Goal: Task Accomplishment & Management: Use online tool/utility

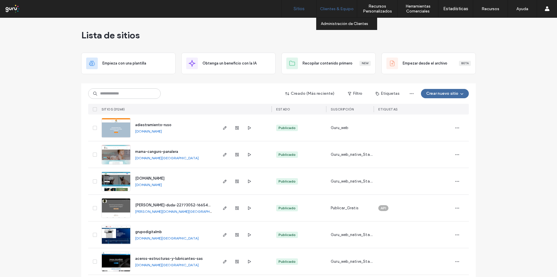
click at [338, 11] on label "Clientes & Equipo" at bounding box center [337, 8] width 34 height 5
click at [329, 23] on label "Administración de Clientes" at bounding box center [344, 23] width 47 height 4
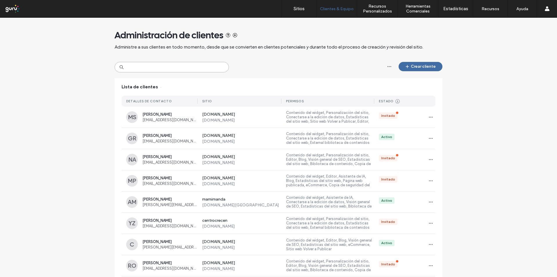
click at [154, 68] on input at bounding box center [172, 67] width 114 height 10
paste input "**********"
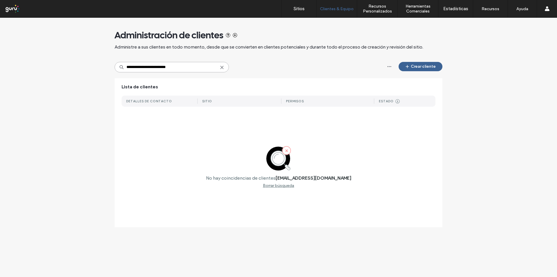
type input "**********"
click at [418, 65] on button "Crear cliente" at bounding box center [421, 66] width 44 height 9
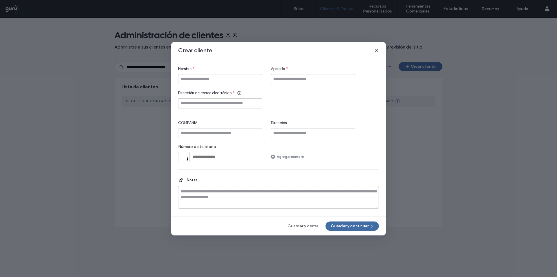
click at [189, 104] on input "Dirección de correo electrónico" at bounding box center [220, 103] width 84 height 10
paste input "**********"
type input "**********"
click at [193, 80] on input "Nombre" at bounding box center [220, 79] width 84 height 10
type input "*"
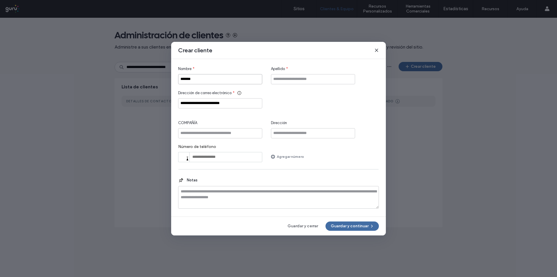
type input "*******"
type input "******"
click at [342, 222] on button "Guardar y continuar" at bounding box center [352, 225] width 53 height 9
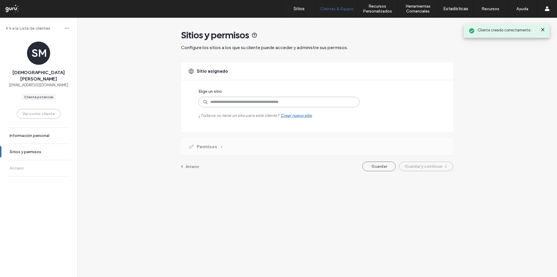
click at [225, 102] on input at bounding box center [278, 102] width 161 height 10
type input "*******"
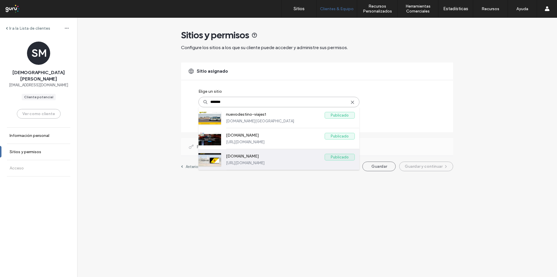
click at [224, 156] on div "www.nuevodestino-viajes.com Publicado https://www.nuevodestino-viajes.com" at bounding box center [278, 159] width 161 height 21
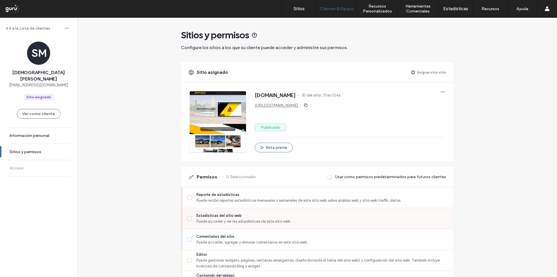
click at [200, 214] on span "Estadísticas del sitio web" at bounding box center [322, 215] width 252 height 6
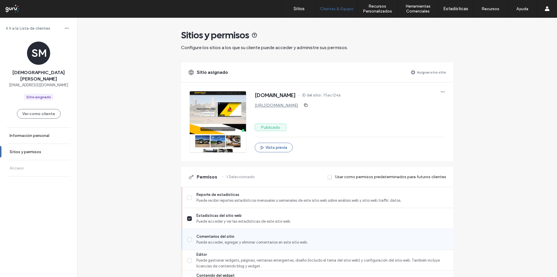
click at [198, 234] on span "Comentarios del sitio" at bounding box center [322, 236] width 252 height 6
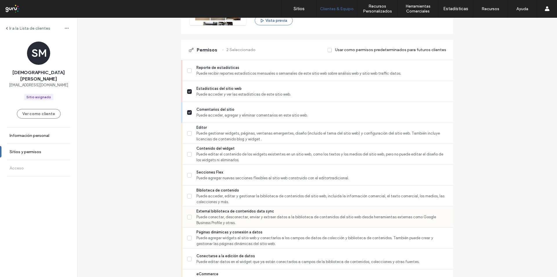
scroll to position [145, 0]
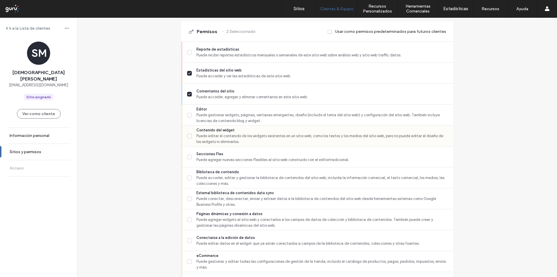
click at [208, 135] on span "Puede editar el contenido de los widgets existentes en un sitio web, como los t…" at bounding box center [322, 139] width 252 height 12
click at [211, 172] on span "Biblioteca de contenido" at bounding box center [322, 172] width 252 height 6
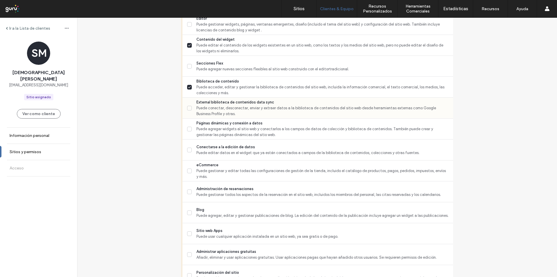
scroll to position [242, 0]
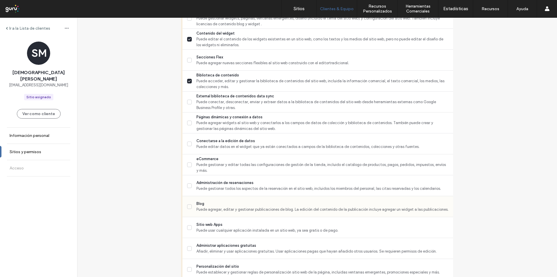
click at [200, 202] on span "Blog" at bounding box center [322, 204] width 252 height 6
click at [198, 208] on span "Puede agregar, editar y gestionar publicaciones de blog. La edición del conteni…" at bounding box center [322, 209] width 252 height 6
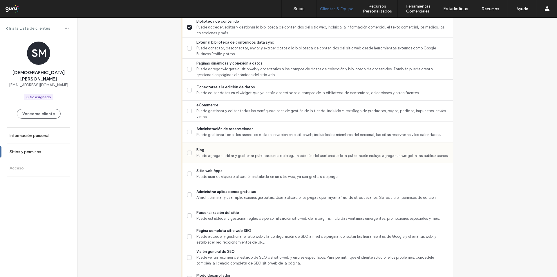
scroll to position [300, 0]
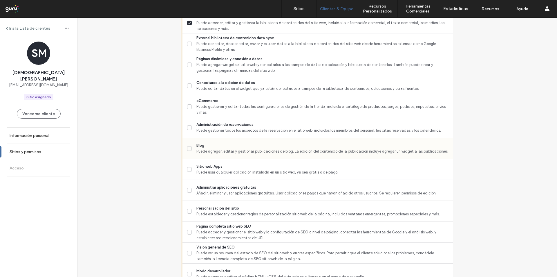
click at [197, 147] on span "Blog" at bounding box center [322, 145] width 252 height 6
click at [203, 187] on span "Administrar aplicaciones gratuitas" at bounding box center [322, 187] width 252 height 6
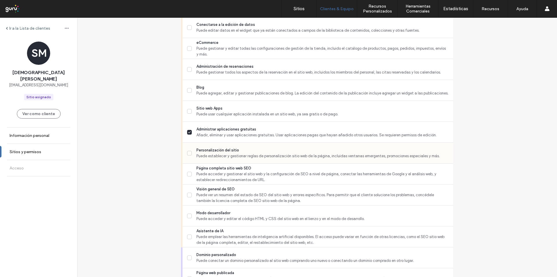
click at [203, 152] on span "Personalización del sitio" at bounding box center [322, 150] width 252 height 6
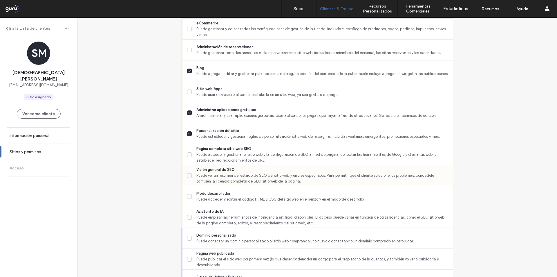
click at [206, 173] on span "Puede ver un resumen del estado de SEO del sitio web y errores específicos. Par…" at bounding box center [322, 178] width 252 height 12
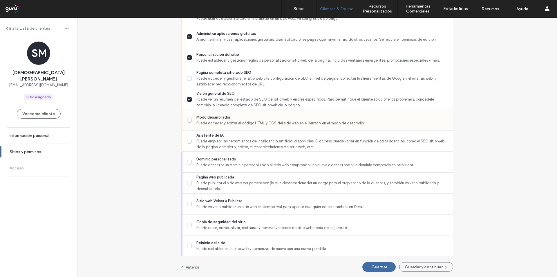
scroll to position [454, 0]
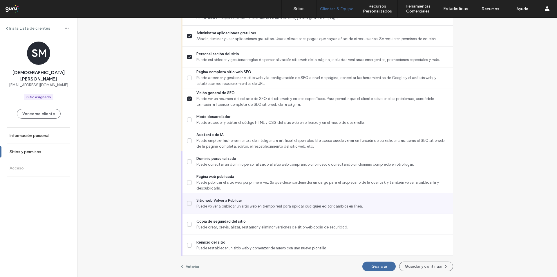
click at [203, 201] on span "Sitio web Volver a Publicar" at bounding box center [322, 200] width 252 height 6
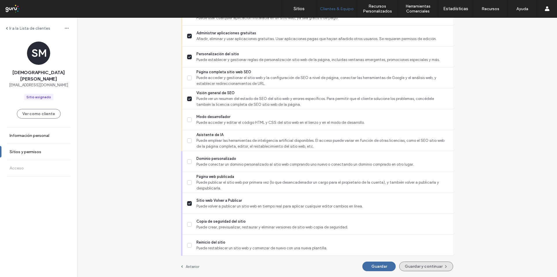
click at [427, 264] on button "Guardar y continuar" at bounding box center [426, 266] width 54 height 10
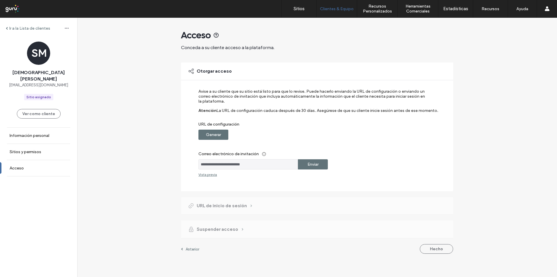
click at [212, 135] on label "Generar" at bounding box center [213, 134] width 15 height 11
click at [317, 135] on label "Copiar" at bounding box center [313, 134] width 13 height 11
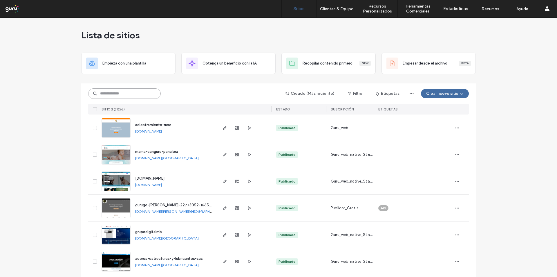
click at [119, 96] on input at bounding box center [124, 93] width 73 height 10
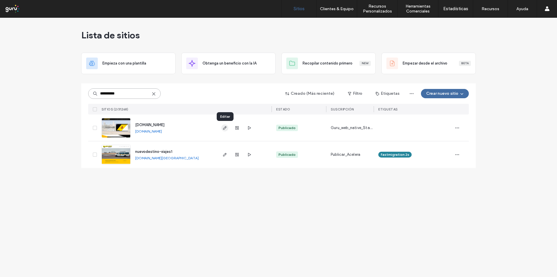
type input "**********"
click at [223, 129] on use "button" at bounding box center [224, 127] width 3 height 3
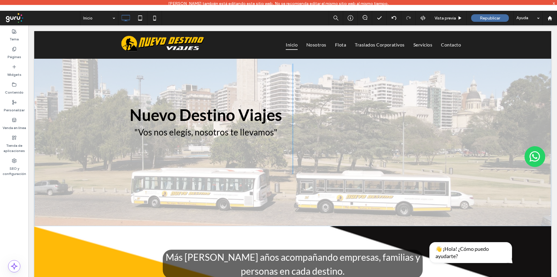
scroll to position [48, 0]
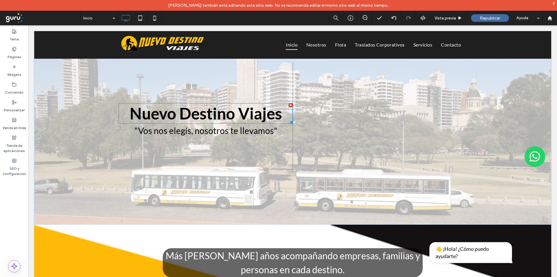
click at [158, 117] on span "Nuevo Destino Viajes" at bounding box center [206, 113] width 152 height 19
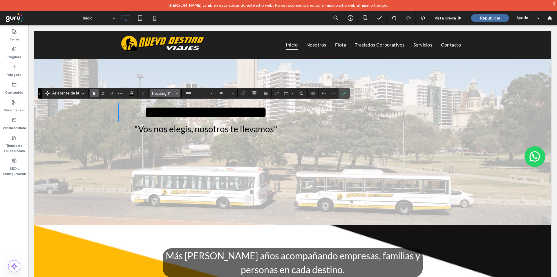
click at [171, 91] on span "Heading 1*" at bounding box center [163, 93] width 23 height 4
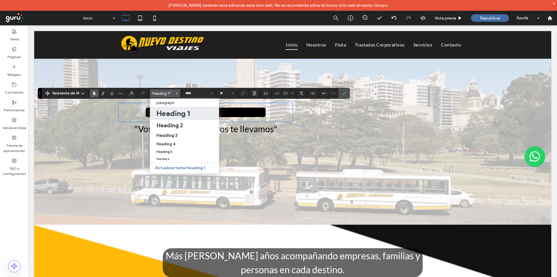
click at [176, 116] on h1 "Heading 1" at bounding box center [172, 113] width 33 height 9
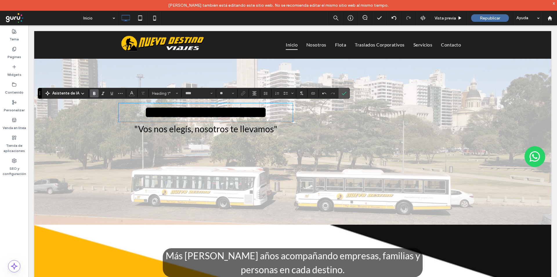
type input "**"
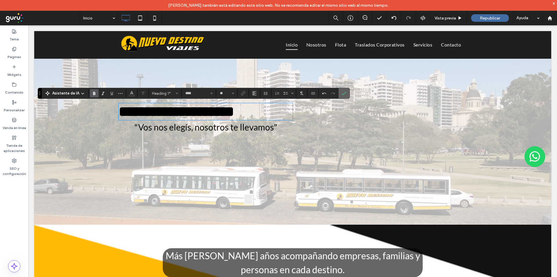
click at [346, 95] on icon "Confirmar" at bounding box center [344, 93] width 5 height 5
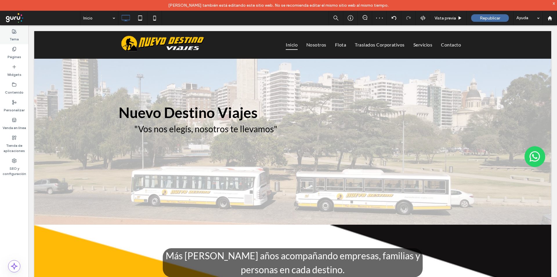
click at [15, 34] on label "Tema" at bounding box center [14, 38] width 9 height 8
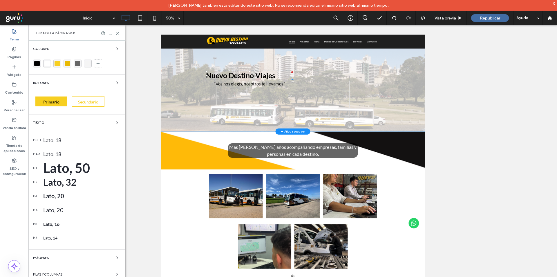
click at [360, 113] on span "Nuevo Destino Viajes" at bounding box center [320, 115] width 139 height 17
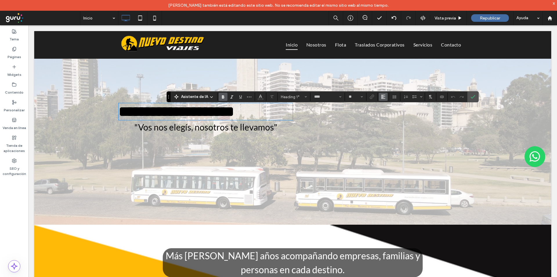
click at [383, 96] on icon "Alineación" at bounding box center [383, 96] width 5 height 5
drag, startPoint x: 391, startPoint y: 113, endPoint x: 261, endPoint y: 89, distance: 132.0
click at [391, 113] on div "ui.textEditor.alignment.center" at bounding box center [389, 114] width 8 height 5
click at [232, 109] on span "**********" at bounding box center [205, 111] width 115 height 14
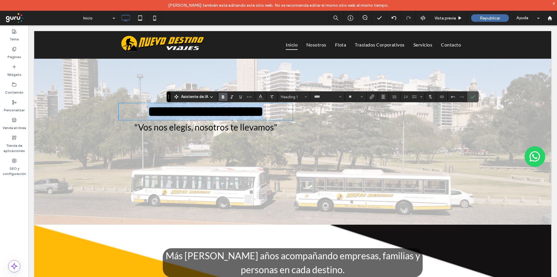
click at [232, 109] on span "**********" at bounding box center [205, 111] width 115 height 14
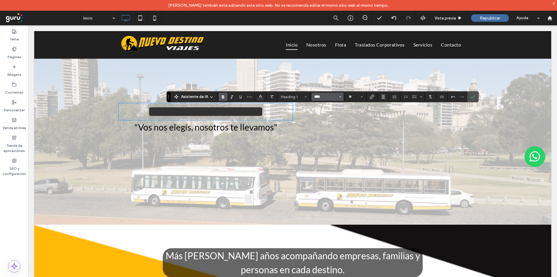
click at [335, 95] on input "****" at bounding box center [326, 96] width 25 height 5
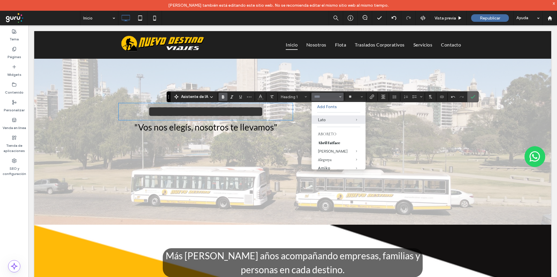
click at [471, 98] on icon "Confirmar" at bounding box center [473, 96] width 5 height 5
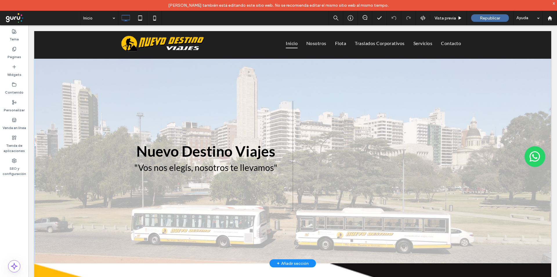
scroll to position [10, 0]
click at [71, 81] on div "Nuevo Destino Viajes "Vos nos elegís, nosotros te llevamos" Click To Paste Clic…" at bounding box center [292, 156] width 517 height 214
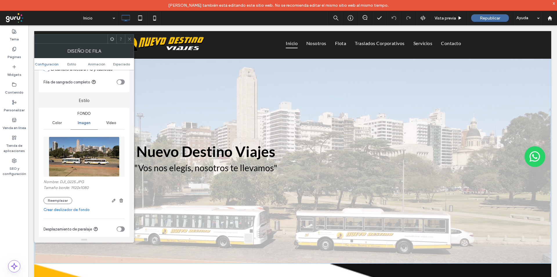
scroll to position [29, 0]
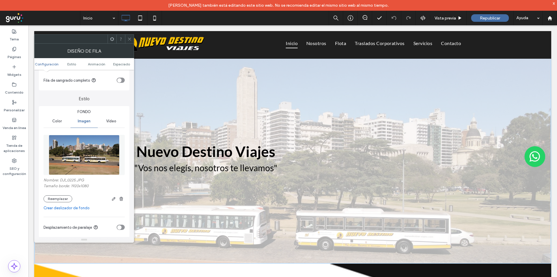
click at [68, 207] on link "Crear deslizador de fondo" at bounding box center [84, 208] width 81 height 6
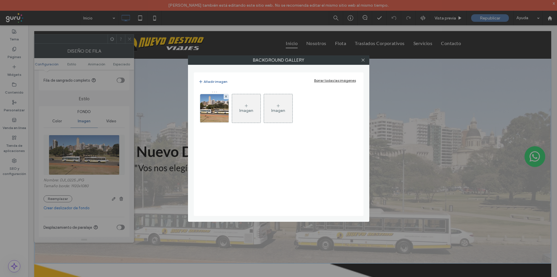
click at [245, 114] on div "Imagen" at bounding box center [246, 108] width 28 height 27
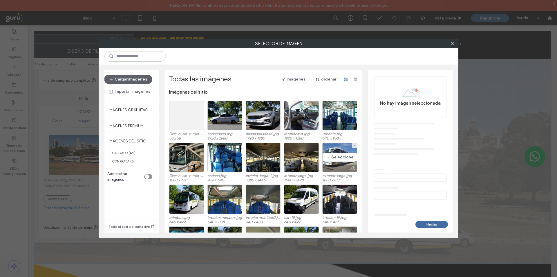
click at [337, 157] on div "Seleccione" at bounding box center [339, 156] width 35 height 29
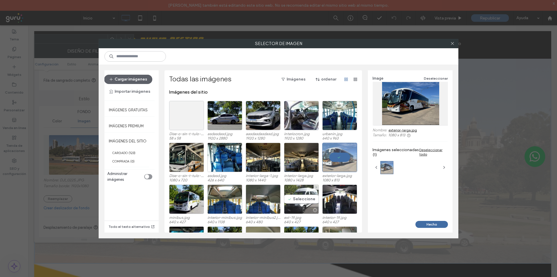
click at [304, 202] on div "Seleccione" at bounding box center [301, 198] width 35 height 29
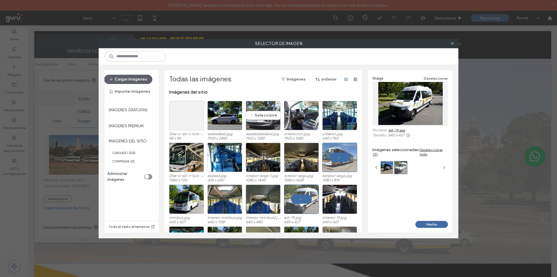
click at [269, 117] on div "Seleccione" at bounding box center [263, 115] width 35 height 29
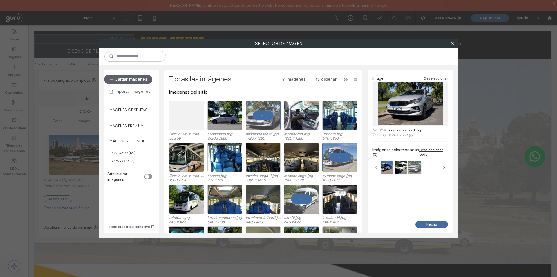
drag, startPoint x: 433, startPoint y: 221, endPoint x: 420, endPoint y: 217, distance: 13.9
click at [434, 221] on button "Hecho" at bounding box center [432, 224] width 32 height 7
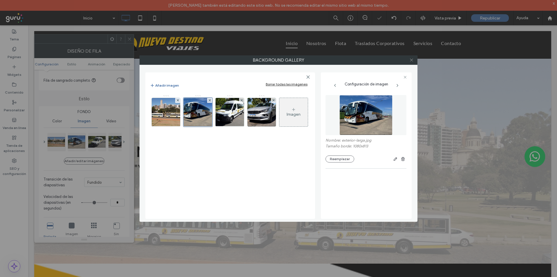
click at [411, 59] on icon at bounding box center [411, 60] width 4 height 4
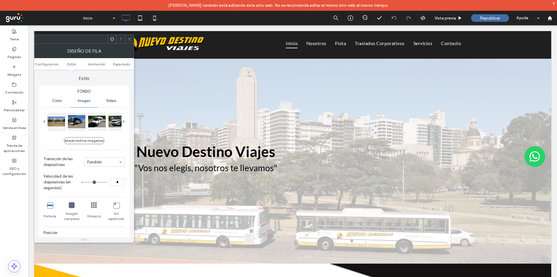
scroll to position [48, 0]
click at [103, 162] on input at bounding box center [102, 162] width 31 height 4
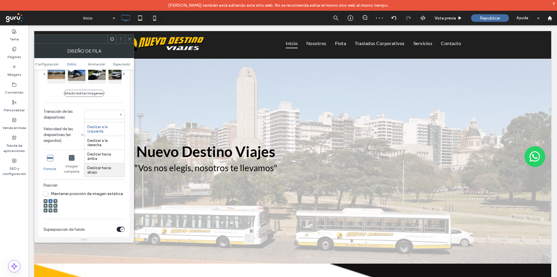
scroll to position [0, 0]
click at [111, 113] on input at bounding box center [102, 114] width 31 height 4
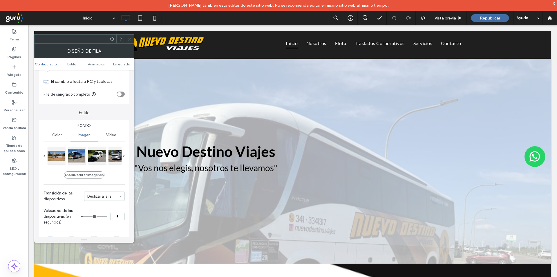
scroll to position [10, 0]
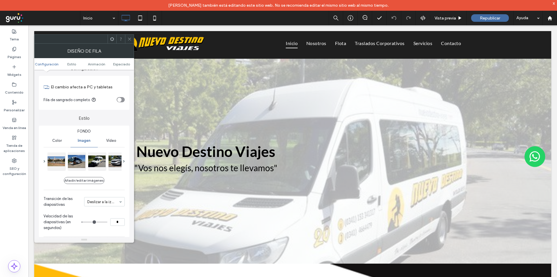
click at [79, 176] on div "Añadir/editar imágenes Transición de las diapositivas Deslizar a la izquierda V…" at bounding box center [84, 190] width 81 height 85
click at [84, 179] on button "Añadir/editar imágenes" at bounding box center [84, 180] width 41 height 7
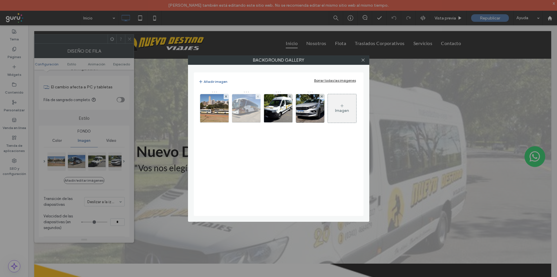
click at [256, 96] on div at bounding box center [258, 96] width 5 height 5
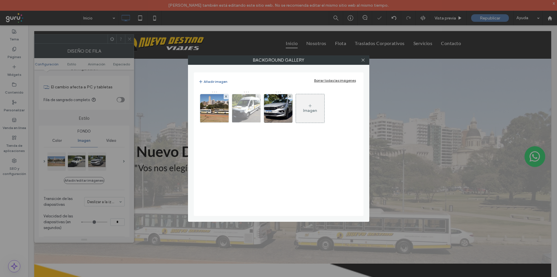
click at [258, 96] on use at bounding box center [258, 96] width 2 height 2
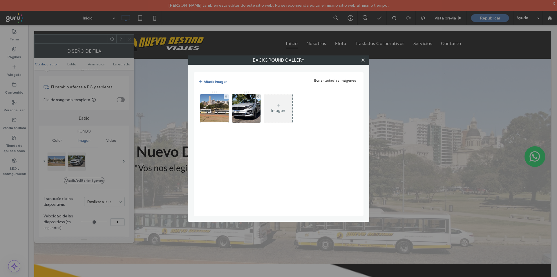
click at [258, 96] on use at bounding box center [258, 96] width 2 height 2
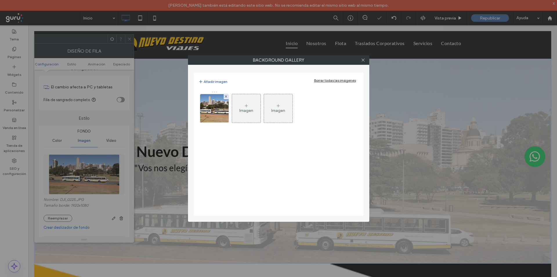
click at [130, 38] on div "Background Gallery Añadir imagen Borrar todas las imágenes Imagen Imagen" at bounding box center [278, 138] width 557 height 277
click at [363, 60] on use at bounding box center [363, 60] width 3 height 3
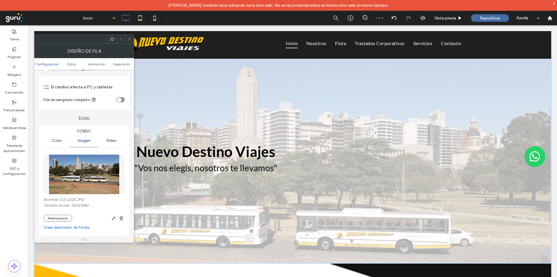
click at [131, 41] on icon at bounding box center [129, 39] width 4 height 4
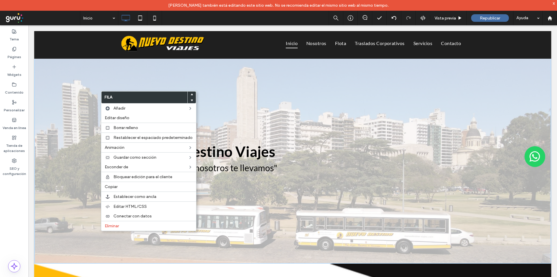
click at [220, 100] on div "Nuevo Destino Viajes "Vos nos elegís, nosotros te llevamos" Click To Paste Clic…" at bounding box center [292, 156] width 517 height 214
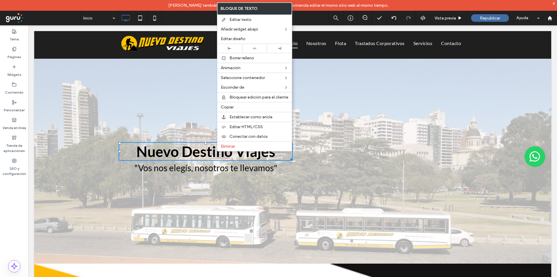
click at [232, 180] on div "Nuevo Destino Viajes "Vos nos elegís, nosotros te llevamos" Click To Paste" at bounding box center [206, 156] width 174 height 110
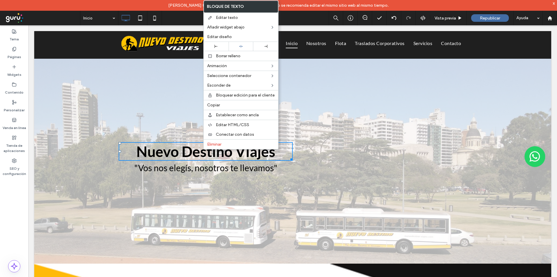
click at [137, 128] on div "Nuevo Destino Viajes "Vos nos elegís, nosotros te llevamos" Click To Paste" at bounding box center [206, 156] width 174 height 110
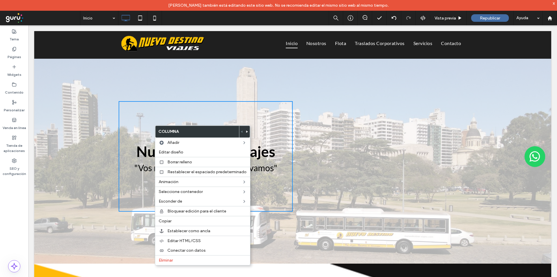
click at [158, 82] on div "Nuevo Destino Viajes "Vos nos elegís, nosotros te llevamos" Click To Paste Clic…" at bounding box center [292, 156] width 517 height 214
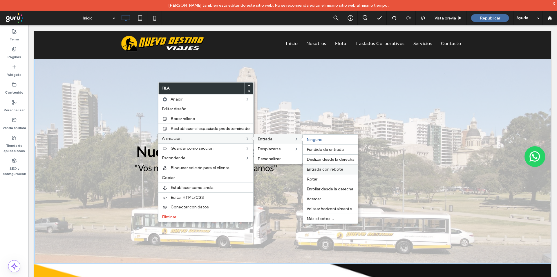
click at [326, 167] on span "Entrada con rebote" at bounding box center [325, 169] width 37 height 5
click at [326, 158] on span "Deslizar desde la derecha" at bounding box center [331, 159] width 48 height 5
click at [324, 149] on span "Fundido de entrada" at bounding box center [325, 149] width 37 height 5
click at [319, 217] on span "Más efectos..." at bounding box center [320, 218] width 27 height 5
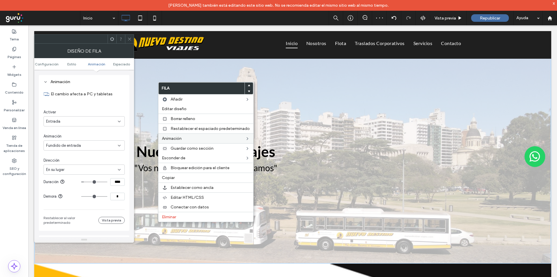
scroll to position [369, 0]
click at [132, 39] on div at bounding box center [129, 39] width 9 height 9
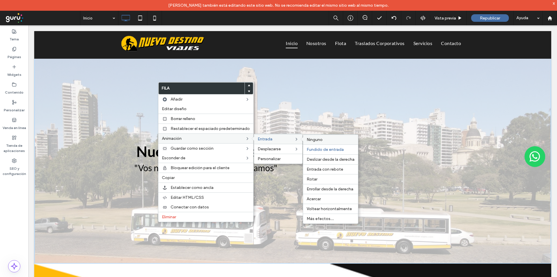
click at [311, 140] on span "Ninguno" at bounding box center [315, 139] width 16 height 5
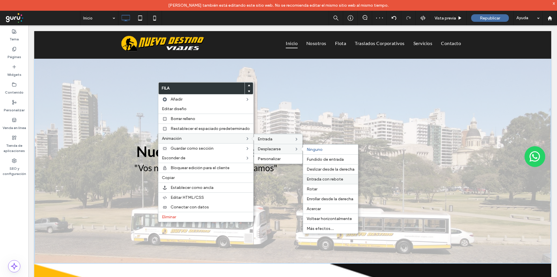
click at [319, 180] on span "Entrada con rebote" at bounding box center [325, 178] width 37 height 5
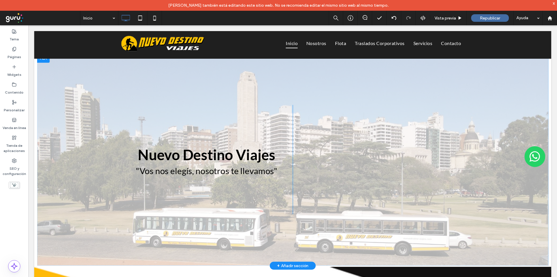
scroll to position [0, 0]
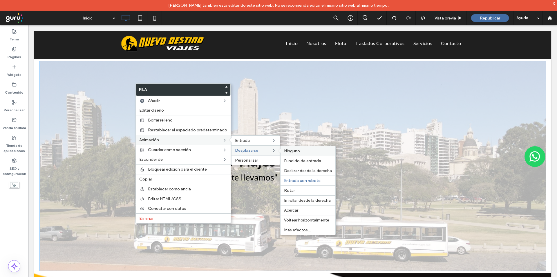
click at [304, 149] on label "Ninguno" at bounding box center [308, 150] width 48 height 5
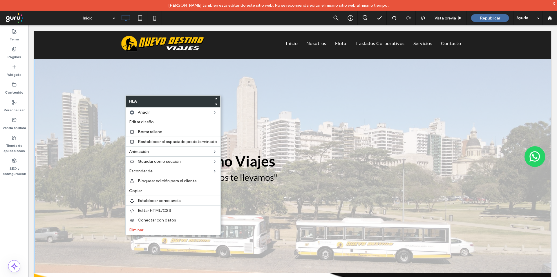
click at [235, 86] on div "Nuevo Destino Viajes "Vos nos elegís, nosotros te llevamos" Click To Paste Clic…" at bounding box center [292, 166] width 517 height 214
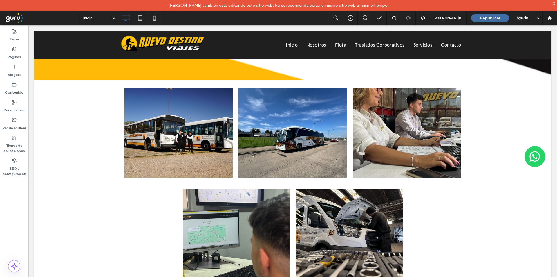
scroll to position [293, 0]
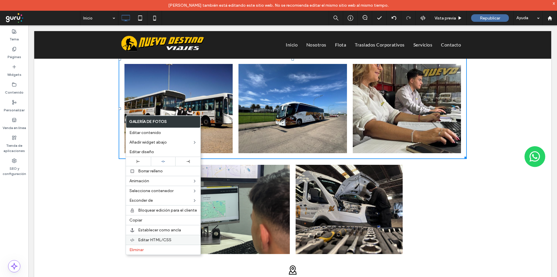
click at [143, 240] on span "Editar HTML/CSS" at bounding box center [154, 239] width 33 height 5
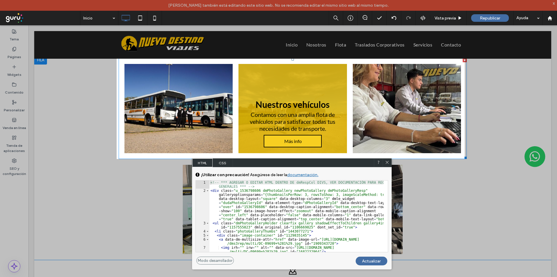
drag, startPoint x: 281, startPoint y: 188, endPoint x: 296, endPoint y: 74, distance: 114.7
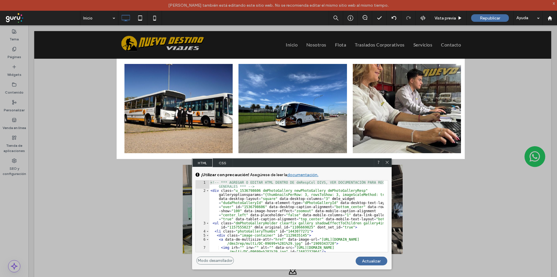
click at [221, 163] on span "CSS" at bounding box center [223, 162] width 20 height 9
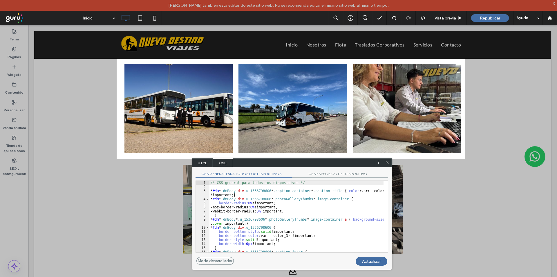
scroll to position [0, 0]
click at [387, 163] on icon at bounding box center [387, 162] width 4 height 4
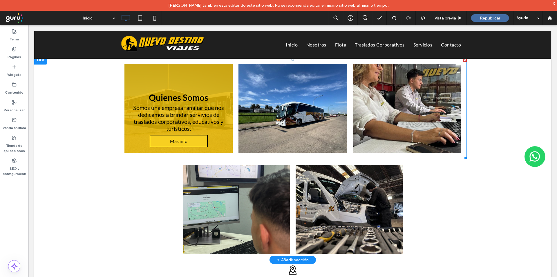
click at [170, 88] on link at bounding box center [178, 108] width 115 height 94
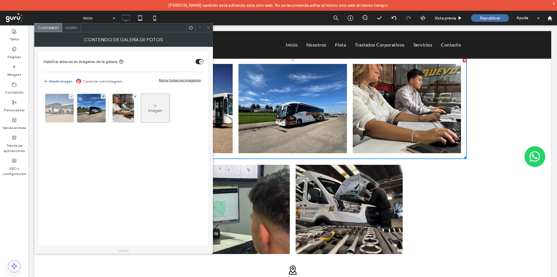
click at [59, 105] on img at bounding box center [59, 108] width 43 height 28
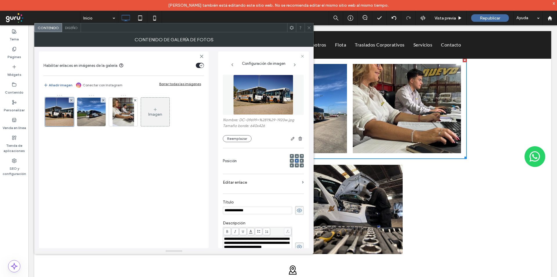
click at [232, 211] on input "**********" at bounding box center [257, 210] width 69 height 8
type input "**********"
click at [308, 26] on icon at bounding box center [309, 28] width 4 height 4
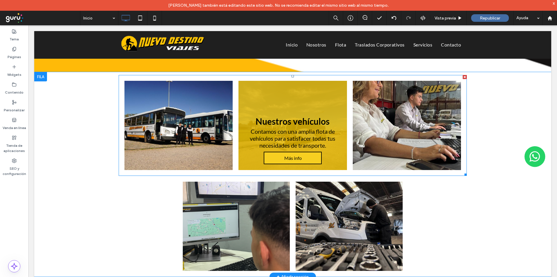
scroll to position [274, 0]
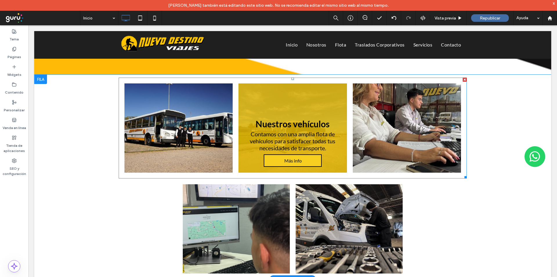
click at [276, 107] on link at bounding box center [292, 128] width 115 height 94
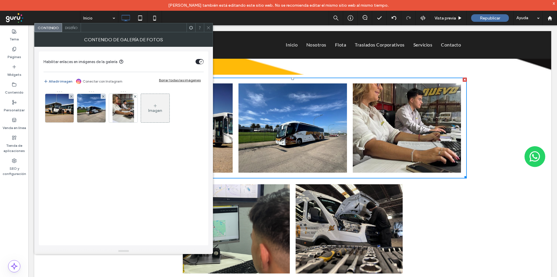
click at [72, 30] on div "Diseño" at bounding box center [71, 27] width 19 height 9
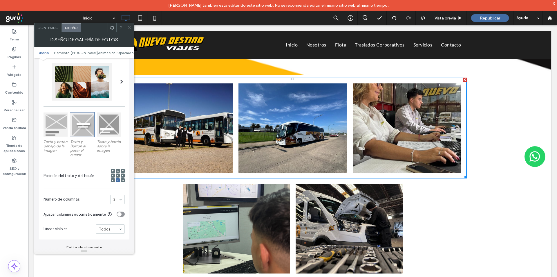
scroll to position [29, 0]
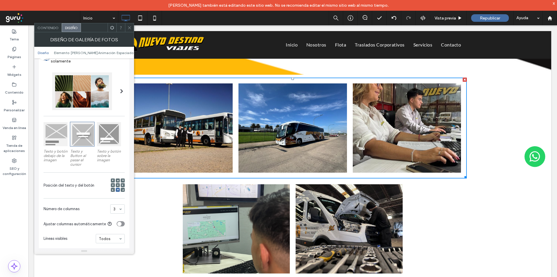
click at [128, 24] on span at bounding box center [129, 27] width 4 height 9
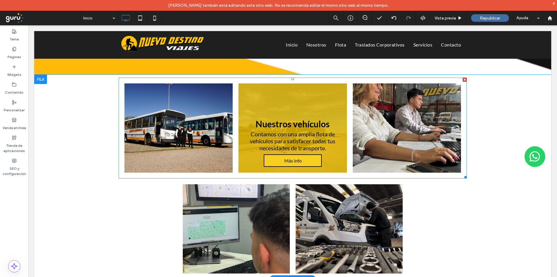
click at [287, 148] on link at bounding box center [292, 128] width 115 height 94
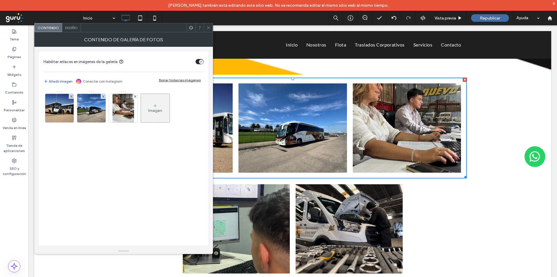
click at [157, 113] on div "Imagen" at bounding box center [155, 107] width 28 height 27
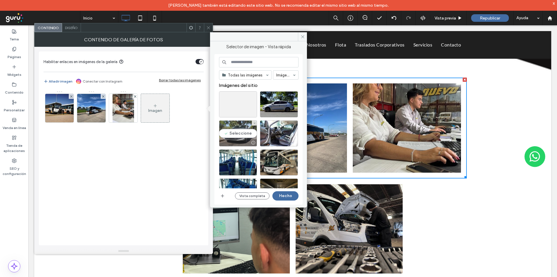
click at [237, 131] on div "Seleccione" at bounding box center [238, 133] width 38 height 26
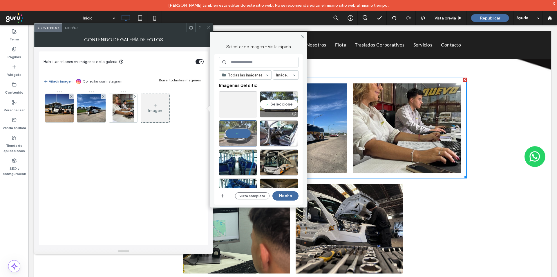
click at [278, 109] on div "Seleccione" at bounding box center [279, 104] width 38 height 26
click at [280, 143] on div at bounding box center [278, 142] width 37 height 7
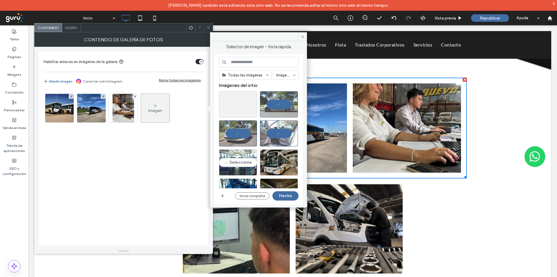
click at [240, 154] on div "Seleccione" at bounding box center [238, 162] width 38 height 26
click at [274, 160] on div "Seleccione" at bounding box center [279, 162] width 38 height 26
click at [283, 200] on div "Todas las imágenes Imágenes Imágenes del sitio Vista completa Hecho" at bounding box center [259, 129] width 80 height 145
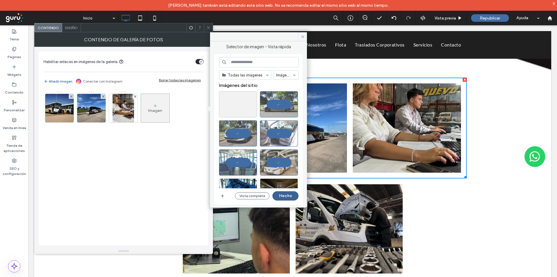
click at [282, 198] on button "Hecho" at bounding box center [285, 195] width 26 height 9
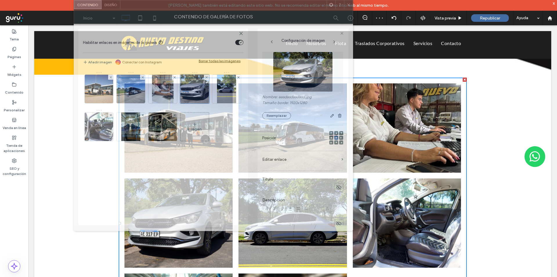
drag, startPoint x: 257, startPoint y: 26, endPoint x: 315, endPoint y: -25, distance: 77.5
click at [315, 0] on html "Salomón Manuel también está editando este sitio web. No se recomienda editar el…" at bounding box center [278, 138] width 557 height 277
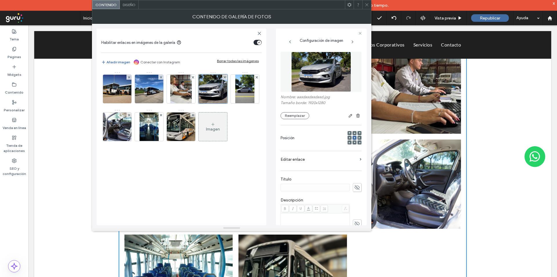
scroll to position [322, 0]
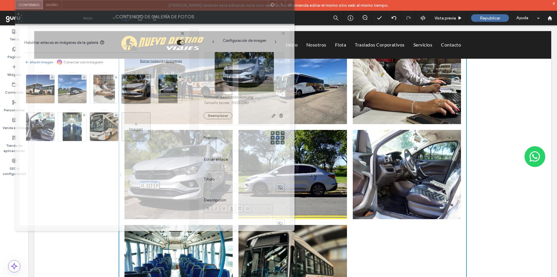
drag, startPoint x: 266, startPoint y: 3, endPoint x: 173, endPoint y: -1, distance: 92.7
click at [173, 0] on html "Salomón Manuel también está editando este sitio web. No se recomienda editar el…" at bounding box center [278, 138] width 557 height 277
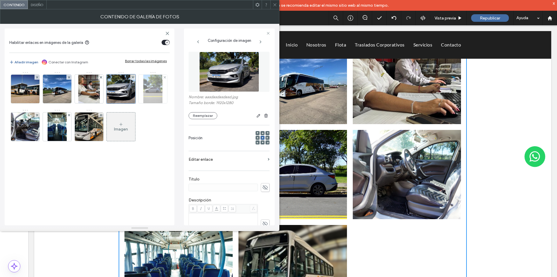
click at [151, 91] on img at bounding box center [152, 89] width 19 height 28
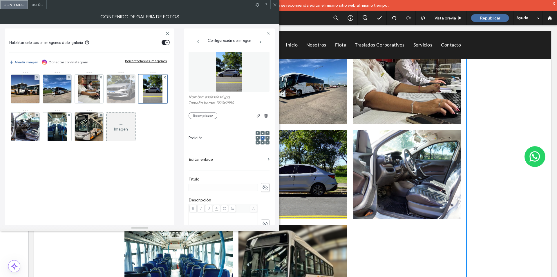
click at [126, 96] on img at bounding box center [121, 89] width 43 height 28
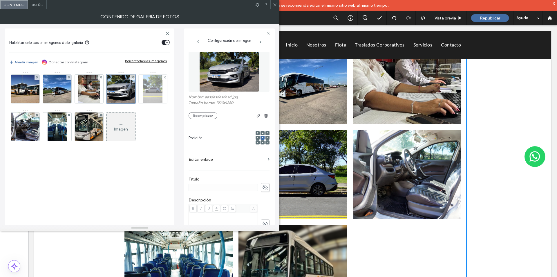
click at [158, 96] on img at bounding box center [152, 89] width 19 height 28
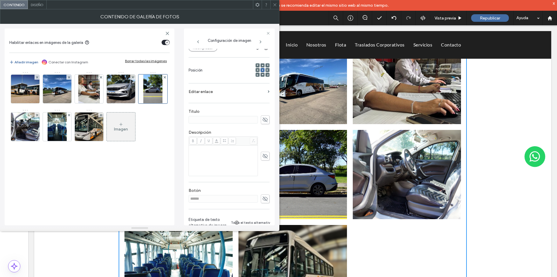
scroll to position [77, 0]
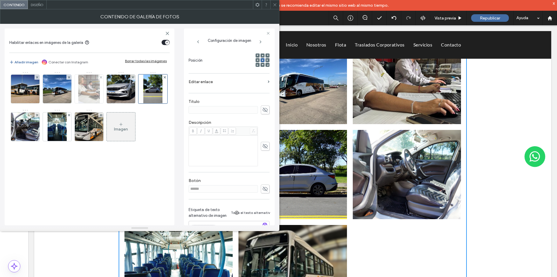
click at [83, 95] on img at bounding box center [88, 89] width 21 height 28
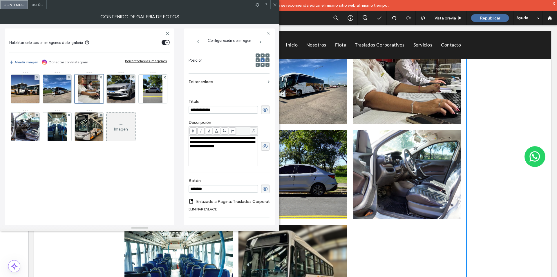
click at [37, 7] on div "Diseño" at bounding box center [37, 4] width 19 height 9
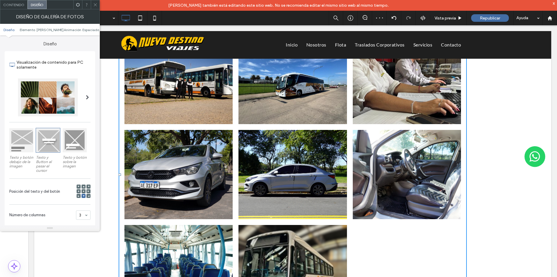
click at [24, 138] on div at bounding box center [21, 140] width 24 height 24
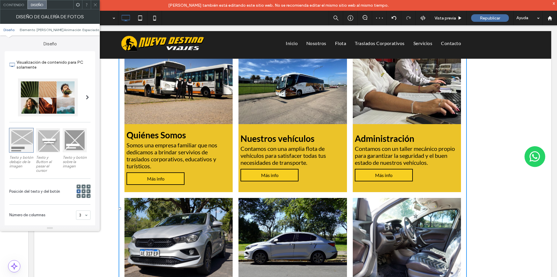
click at [71, 138] on div at bounding box center [75, 140] width 24 height 24
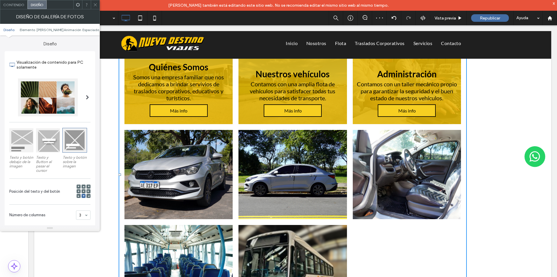
click at [48, 146] on div at bounding box center [48, 140] width 24 height 24
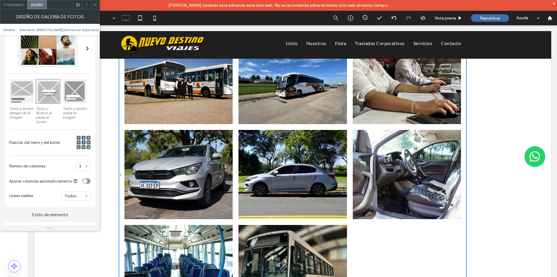
scroll to position [58, 0]
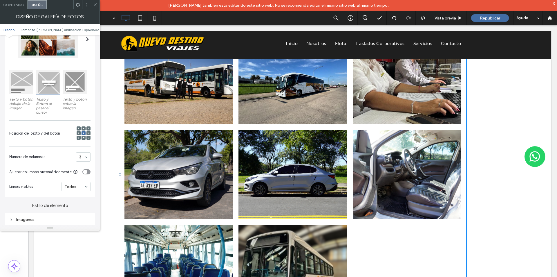
click at [73, 80] on div at bounding box center [75, 82] width 24 height 24
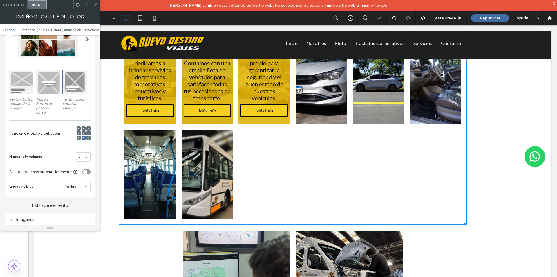
click at [83, 156] on div "6" at bounding box center [83, 156] width 15 height 9
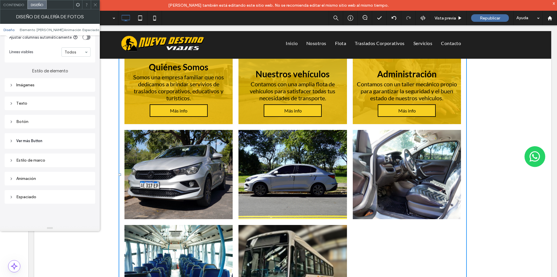
scroll to position [194, 0]
click at [32, 177] on div "Animación" at bounding box center [49, 177] width 81 height 5
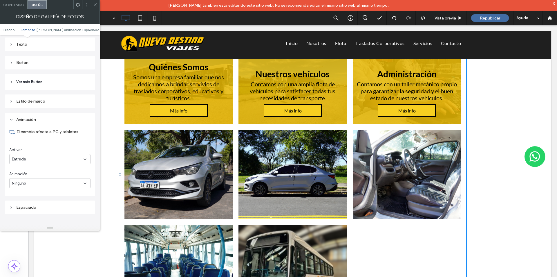
scroll to position [252, 0]
click at [37, 159] on div "Entrada" at bounding box center [48, 159] width 72 height 6
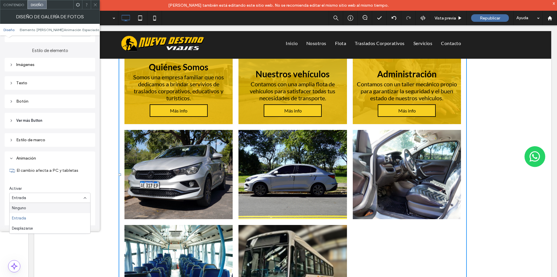
scroll to position [174, 0]
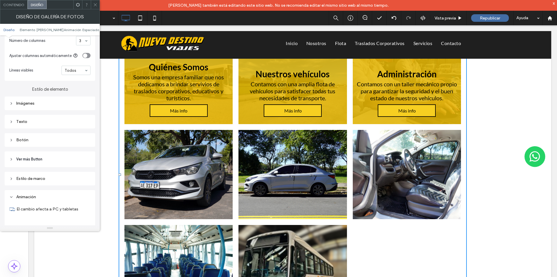
click at [29, 101] on div "Imágenes" at bounding box center [49, 103] width 81 height 5
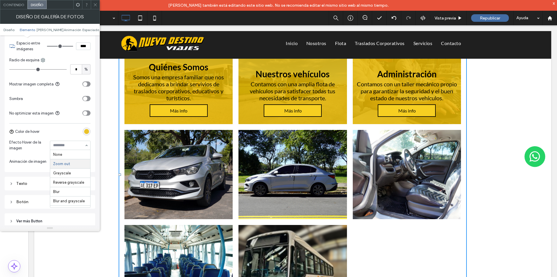
scroll to position [9, 0]
click at [43, 170] on div "Imágenes Altura de la imagen ***** Espacio entre imágenes **** Radio de esquina…" at bounding box center [50, 90] width 91 height 162
click at [59, 148] on div at bounding box center [70, 145] width 40 height 9
click at [62, 144] on input at bounding box center [68, 145] width 31 height 4
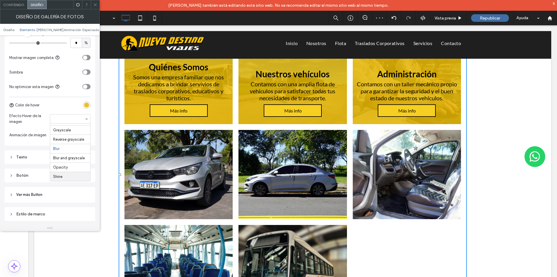
scroll to position [290, 0]
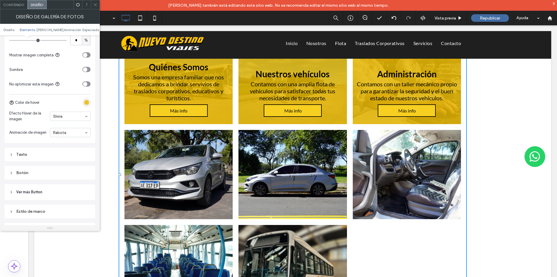
click at [75, 116] on input at bounding box center [68, 116] width 31 height 4
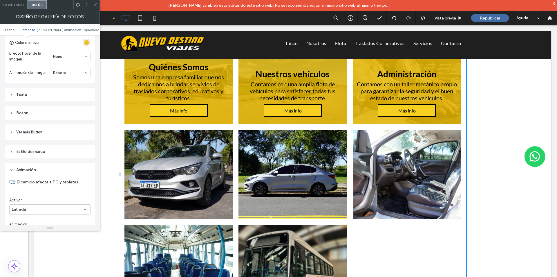
scroll to position [358, 0]
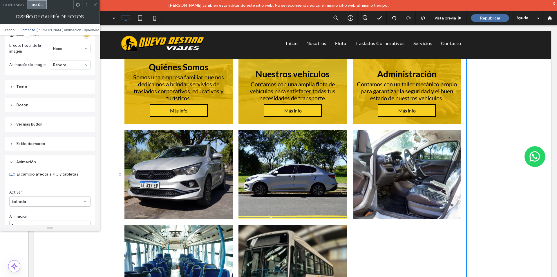
click at [35, 145] on div "Estilo de marco" at bounding box center [49, 143] width 81 height 5
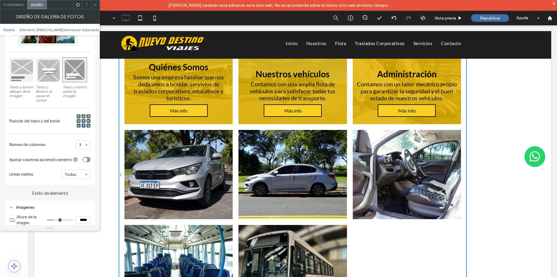
scroll to position [68, 0]
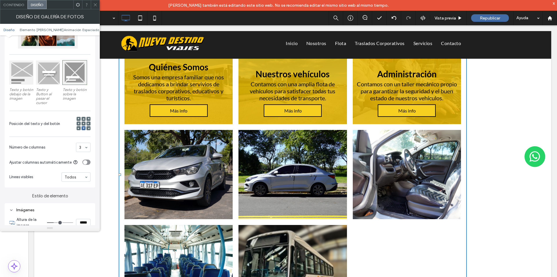
click at [17, 9] on div "Contenido Diseño" at bounding box center [50, 4] width 100 height 9
click at [17, 6] on span "Contenido" at bounding box center [13, 5] width 21 height 4
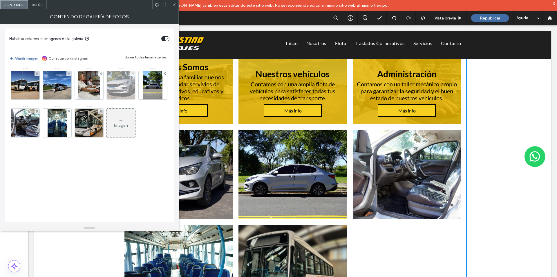
click at [133, 73] on icon at bounding box center [133, 73] width 2 height 2
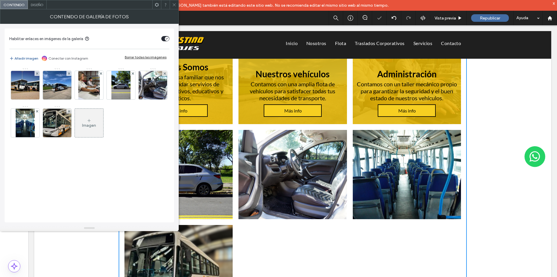
click at [133, 73] on icon at bounding box center [133, 73] width 2 height 2
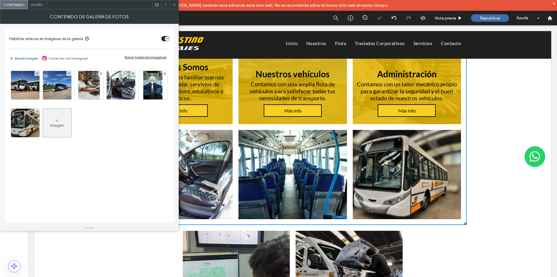
click at [133, 73] on icon at bounding box center [133, 73] width 2 height 2
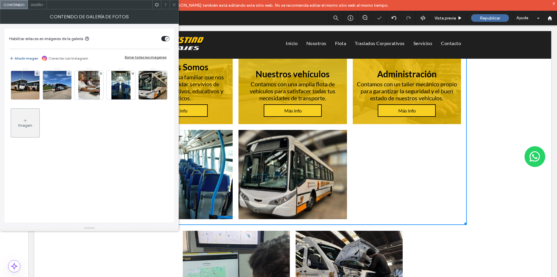
click at [133, 73] on icon at bounding box center [133, 73] width 2 height 2
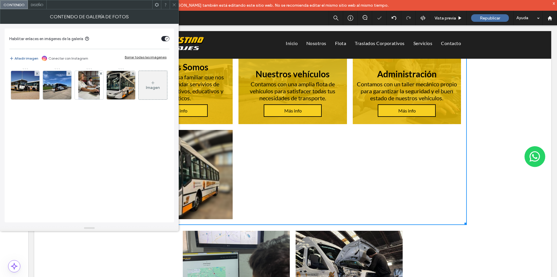
click at [133, 73] on icon at bounding box center [133, 73] width 2 height 2
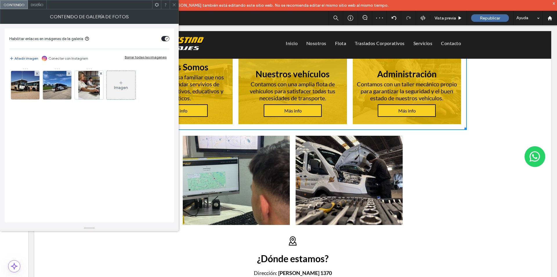
click at [40, 2] on div "Diseño" at bounding box center [37, 4] width 19 height 9
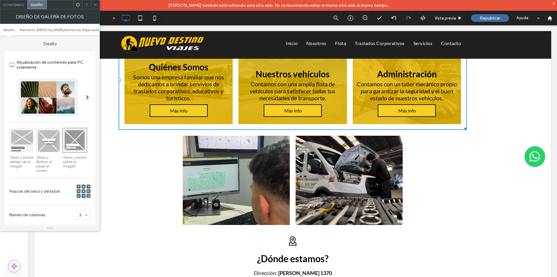
click at [56, 142] on div at bounding box center [48, 140] width 24 height 24
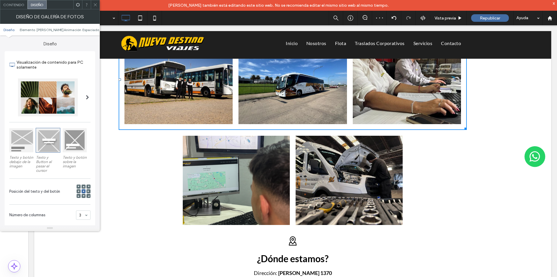
click at [94, 8] on span at bounding box center [95, 4] width 4 height 9
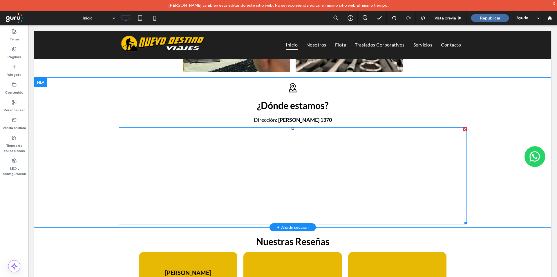
scroll to position [487, 0]
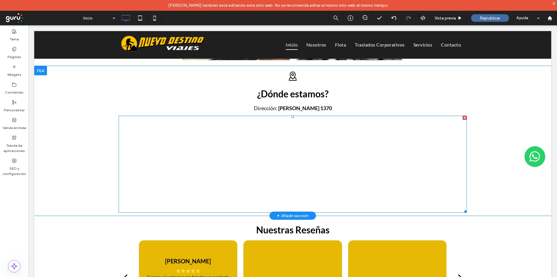
click at [339, 164] on span at bounding box center [293, 163] width 348 height 97
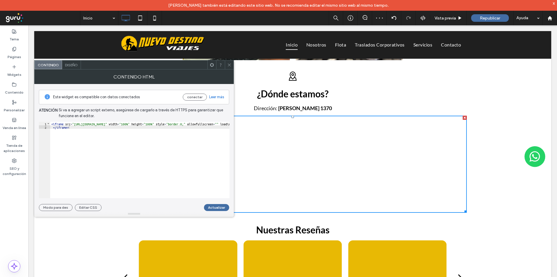
drag, startPoint x: 231, startPoint y: 64, endPoint x: 225, endPoint y: 91, distance: 28.3
click at [231, 64] on icon at bounding box center [229, 65] width 4 height 4
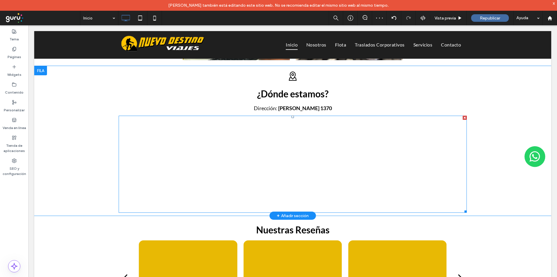
click at [254, 171] on span at bounding box center [293, 163] width 348 height 97
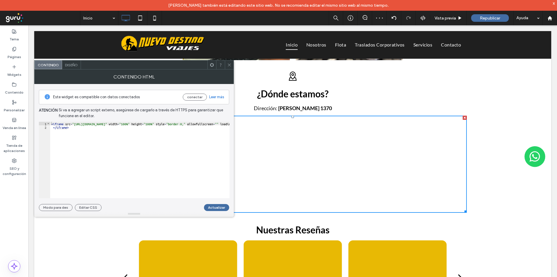
click at [61, 123] on div "< iframe src = "https://www.google.com/maps/embed?pb=!1m14!1m8!1m3!1d107070.086…" at bounding box center [394, 163] width 688 height 83
drag, startPoint x: 63, startPoint y: 124, endPoint x: 52, endPoint y: 124, distance: 11.6
click at [52, 124] on div "< iframe src = "https://www.google.com/maps/embed?pb=!1m14!1m8!1m3!1d107070.086…" at bounding box center [394, 163] width 688 height 83
click at [74, 136] on div "< iframe src = "https://www.google.com/maps/embed?pb=!1m14!1m8!1m3!1d107070.086…" at bounding box center [394, 163] width 688 height 83
drag, startPoint x: 68, startPoint y: 129, endPoint x: 54, endPoint y: 129, distance: 14.5
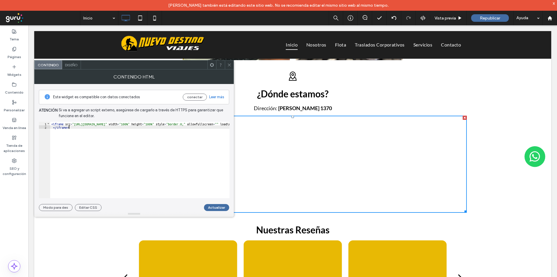
click at [54, 129] on div "< iframe src = "https://www.google.com/maps/embed?pb=!1m14!1m8!1m3!1d107070.086…" at bounding box center [394, 163] width 688 height 83
click at [232, 66] on div at bounding box center [229, 64] width 9 height 9
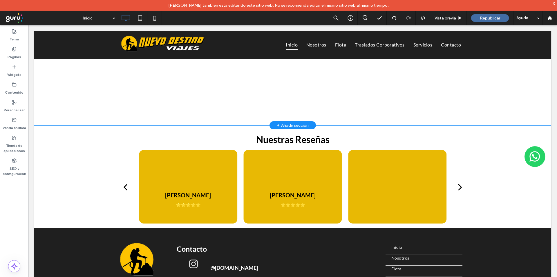
scroll to position [584, 0]
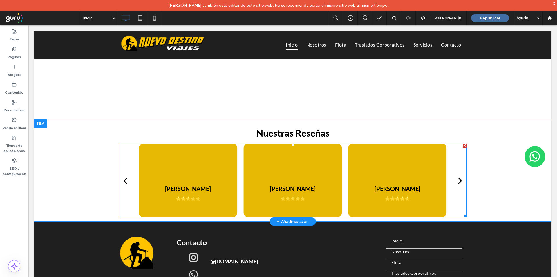
click at [424, 179] on div "Jime Rosales ⭐⭐⭐⭐⭐" at bounding box center [397, 191] width 98 height 33
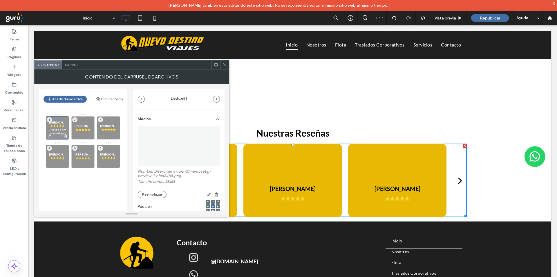
click at [58, 127] on p "⭐⭐⭐⭐⭐" at bounding box center [57, 125] width 17 height 3
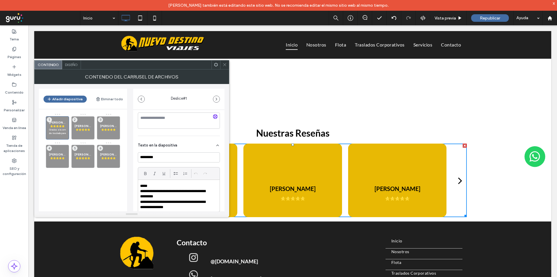
scroll to position [126, 0]
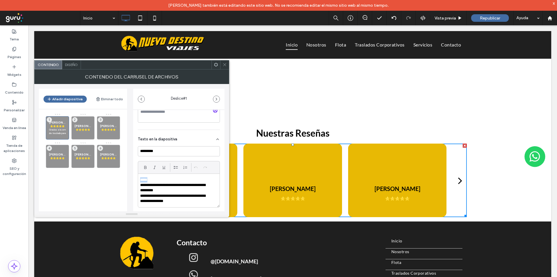
drag, startPoint x: 171, startPoint y: 178, endPoint x: 140, endPoint y: 179, distance: 31.3
click at [140, 179] on div "**********" at bounding box center [179, 190] width 82 height 33
click at [173, 192] on p "**********" at bounding box center [175, 187] width 70 height 11
drag, startPoint x: 169, startPoint y: 186, endPoint x: 174, endPoint y: 199, distance: 14.0
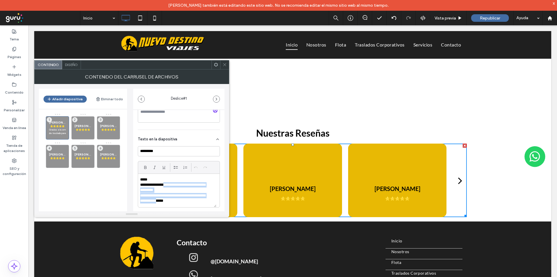
click at [174, 199] on div "**********" at bounding box center [177, 190] width 78 height 33
click at [89, 122] on div "Cristian Tutolomondo ⭐⭐⭐⭐⭐ 2" at bounding box center [82, 127] width 23 height 23
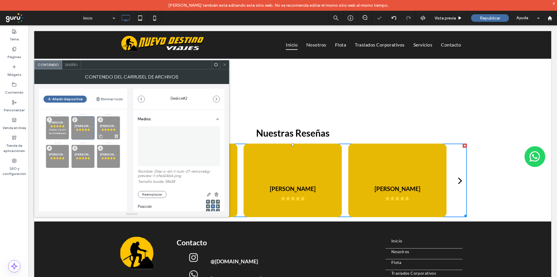
click at [109, 124] on span "Ruben Notti" at bounding box center [108, 126] width 17 height 4
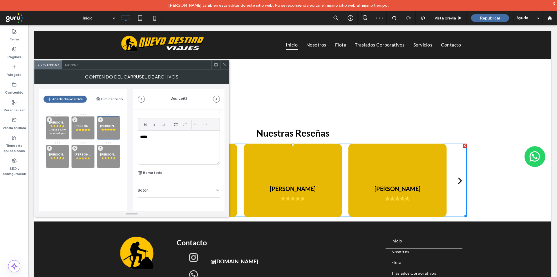
scroll to position [173, 0]
click at [74, 65] on span "Diseño" at bounding box center [71, 64] width 13 height 4
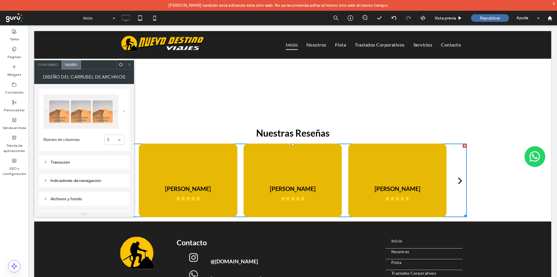
click at [123, 111] on span at bounding box center [124, 111] width 2 height 3
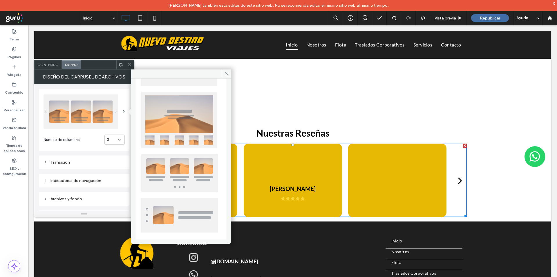
scroll to position [141, 0]
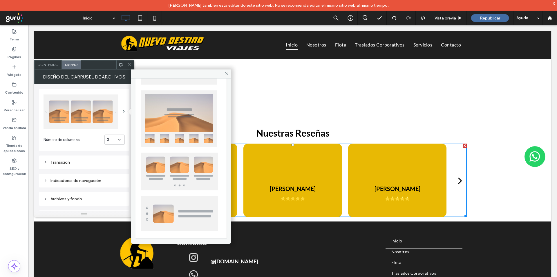
click at [48, 65] on span "Contenido" at bounding box center [47, 64] width 21 height 4
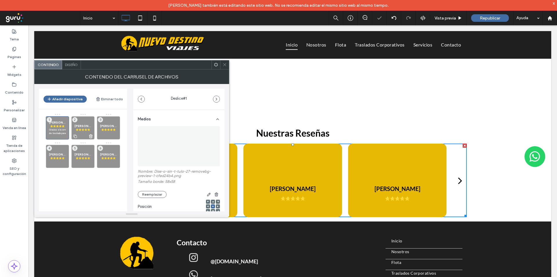
click at [82, 124] on div "Cristian Tutolomondo ⭐⭐⭐⭐⭐ 2" at bounding box center [82, 127] width 23 height 23
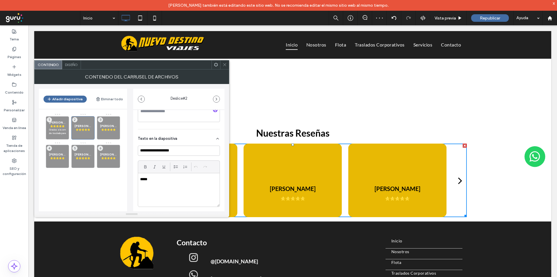
scroll to position [145, 0]
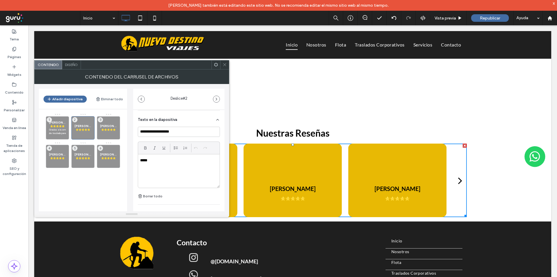
click at [226, 66] on icon at bounding box center [225, 64] width 4 height 4
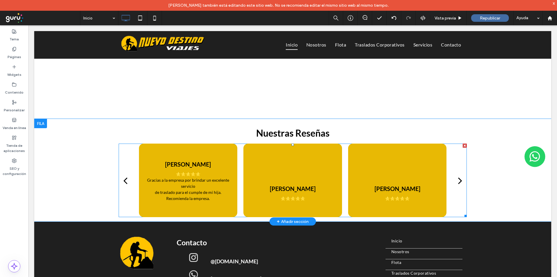
click at [202, 167] on div "Susi Luna ⭐⭐⭐⭐⭐ Gracias a la empresa por brindar un excelente servicio de trasl…" at bounding box center [188, 179] width 98 height 57
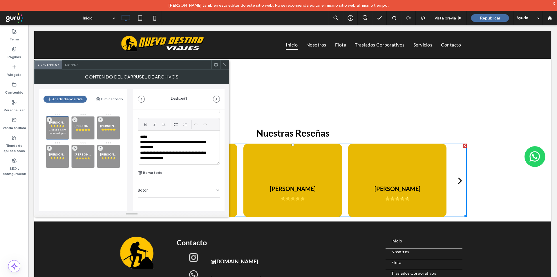
click at [151, 187] on div "Botón" at bounding box center [179, 189] width 82 height 16
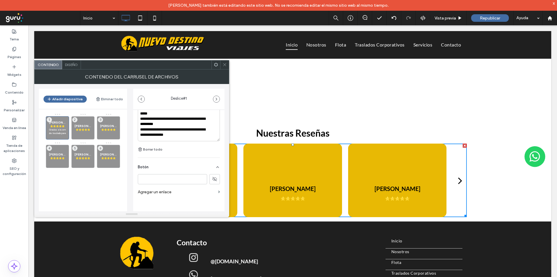
scroll to position [192, 0]
click at [179, 180] on input at bounding box center [172, 178] width 69 height 10
click at [173, 190] on label "Agregar un enlace" at bounding box center [177, 191] width 78 height 11
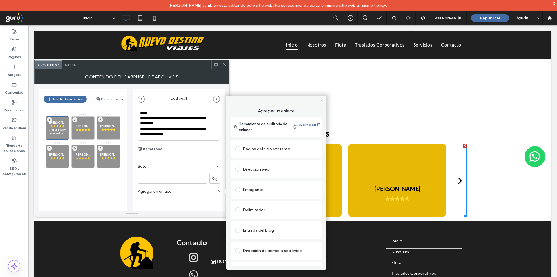
click at [263, 149] on div "Página del sitio existente" at bounding box center [276, 148] width 82 height 9
click at [261, 139] on div "Página del sitio existente Inicio Crear nueva página Ir a la página Dirección w…" at bounding box center [276, 227] width 91 height 179
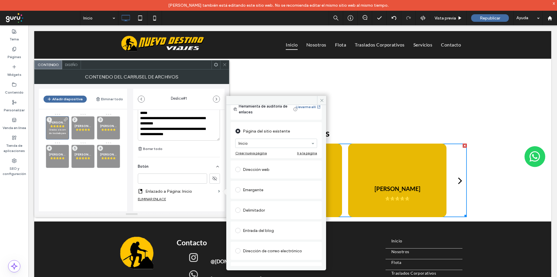
scroll to position [19, 0]
click at [257, 169] on div "Dirección web" at bounding box center [276, 167] width 82 height 9
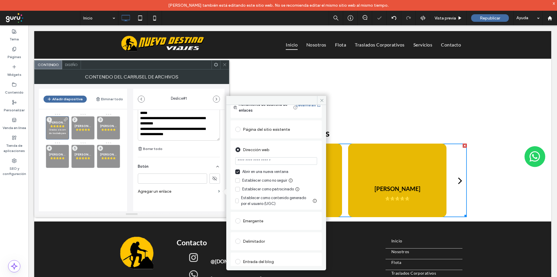
click at [261, 160] on input "url" at bounding box center [276, 161] width 82 height 8
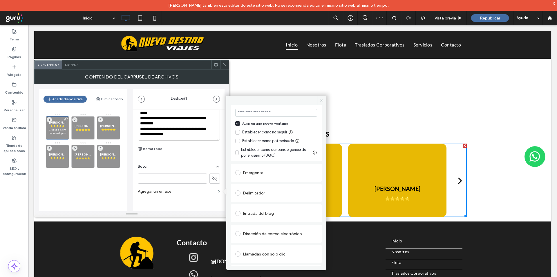
scroll to position [85, 0]
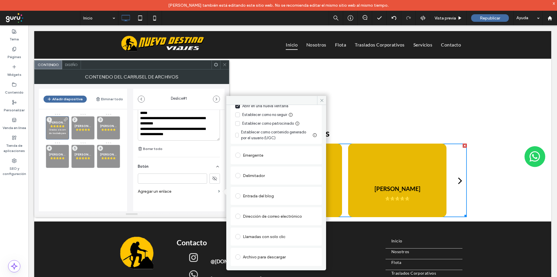
type input "*******"
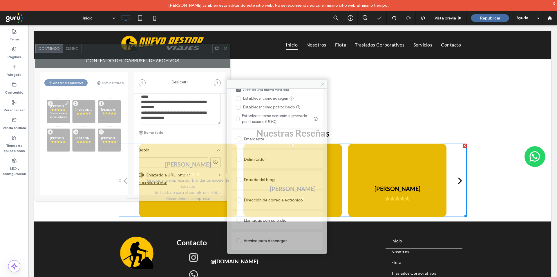
drag, startPoint x: 175, startPoint y: 65, endPoint x: 175, endPoint y: 32, distance: 32.5
click at [175, 44] on div at bounding box center [147, 48] width 131 height 9
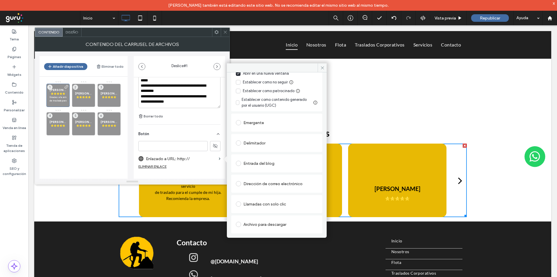
click at [227, 32] on icon at bounding box center [225, 32] width 4 height 4
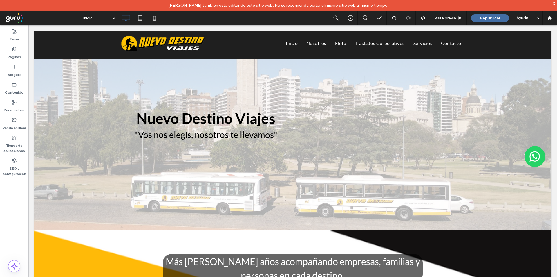
scroll to position [0, 0]
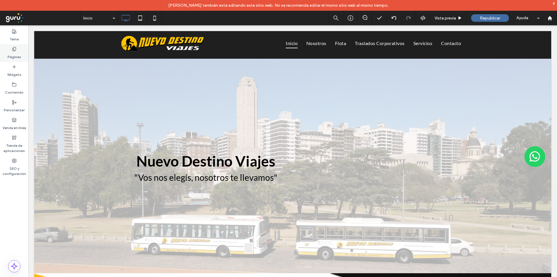
click at [14, 51] on use at bounding box center [13, 49] width 3 height 4
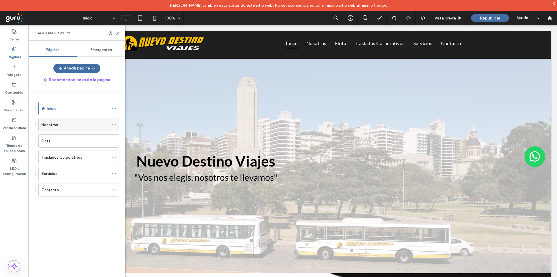
click at [45, 125] on label "Nosotros" at bounding box center [49, 125] width 17 height 10
click at [48, 141] on div at bounding box center [278, 138] width 557 height 277
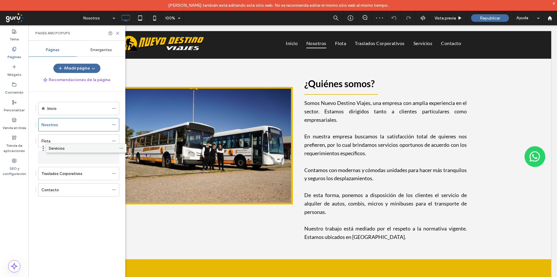
drag, startPoint x: 48, startPoint y: 171, endPoint x: 56, endPoint y: 148, distance: 24.3
drag, startPoint x: 51, startPoint y: 158, endPoint x: 55, endPoint y: 136, distance: 22.1
drag, startPoint x: 62, startPoint y: 139, endPoint x: 66, endPoint y: 179, distance: 40.6
click at [61, 142] on div "Flota" at bounding box center [75, 141] width 68 height 6
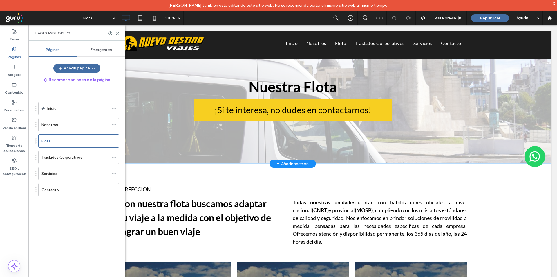
scroll to position [19, 0]
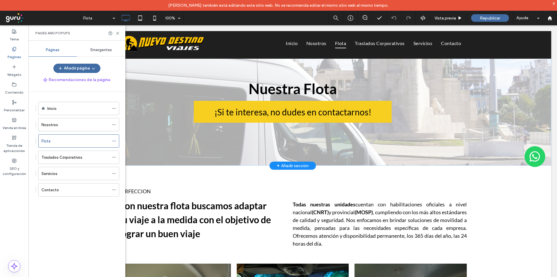
click at [157, 68] on div "Nuestra Flota ¡Si te interesa, no dudes en contactarnos! Click To Paste Fila + …" at bounding box center [292, 102] width 517 height 126
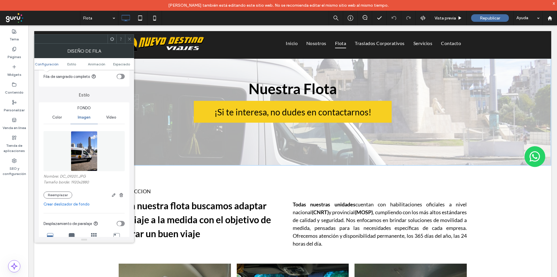
scroll to position [39, 0]
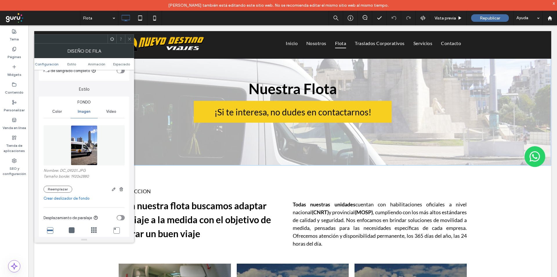
click at [129, 41] on icon at bounding box center [129, 39] width 4 height 4
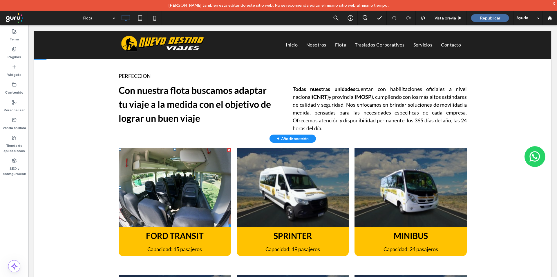
scroll to position [136, 0]
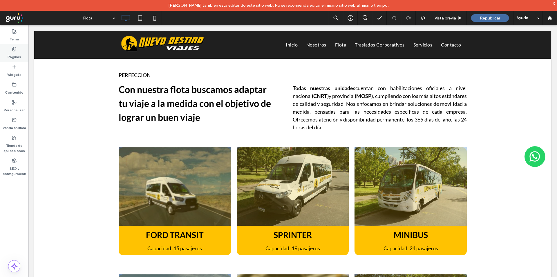
click at [14, 55] on label "Páginas" at bounding box center [15, 55] width 14 height 8
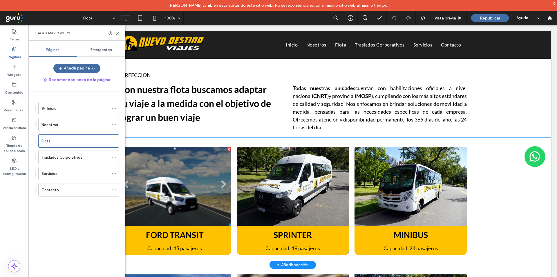
click at [172, 162] on li "Título de diapositiva Escriba el subtítulo aquí Botón" at bounding box center [175, 186] width 112 height 78
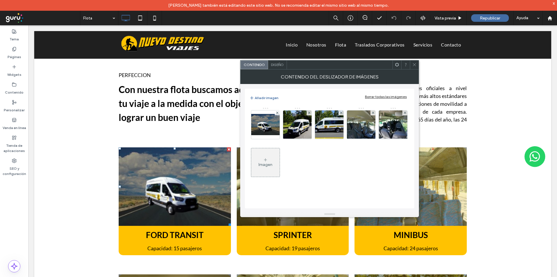
click at [275, 64] on span "Diseño" at bounding box center [277, 64] width 13 height 4
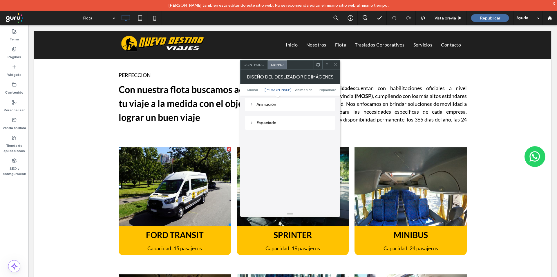
scroll to position [397, 0]
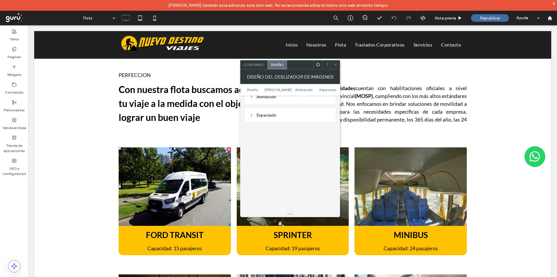
click at [337, 65] on icon at bounding box center [335, 64] width 4 height 4
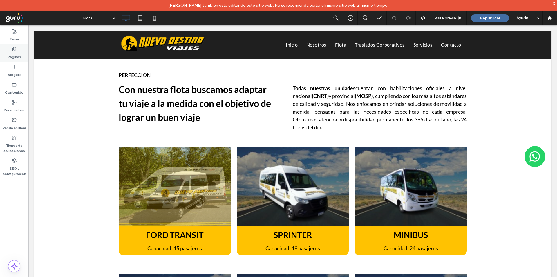
drag, startPoint x: 10, startPoint y: 51, endPoint x: 14, endPoint y: 54, distance: 4.6
click at [11, 51] on div "Páginas" at bounding box center [14, 53] width 28 height 18
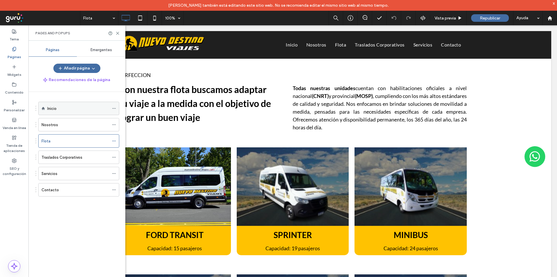
click at [52, 108] on label "Inicio" at bounding box center [51, 108] width 9 height 10
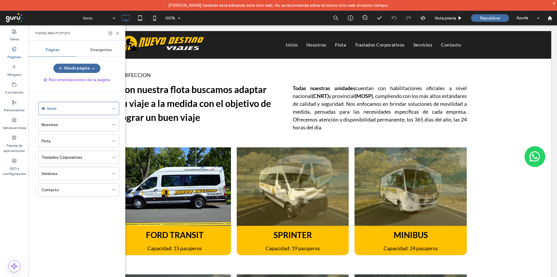
click at [52, 123] on label "Nosotros" at bounding box center [49, 125] width 17 height 10
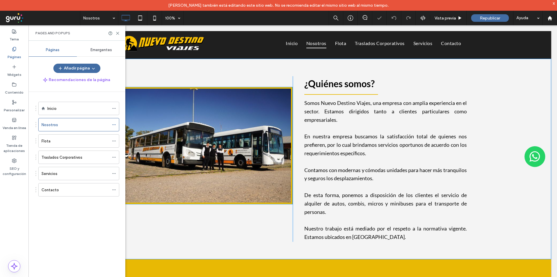
click at [191, 159] on img at bounding box center [206, 145] width 174 height 117
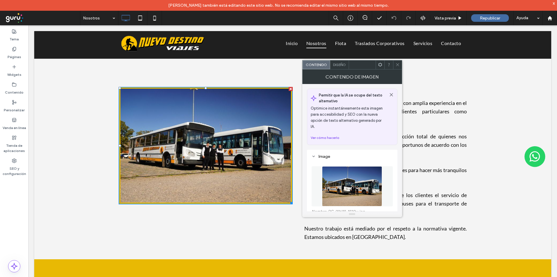
click at [341, 62] on span "Diseño" at bounding box center [339, 64] width 13 height 4
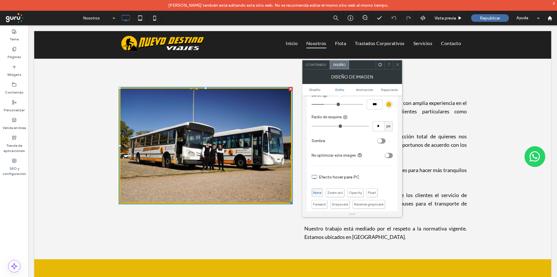
scroll to position [155, 0]
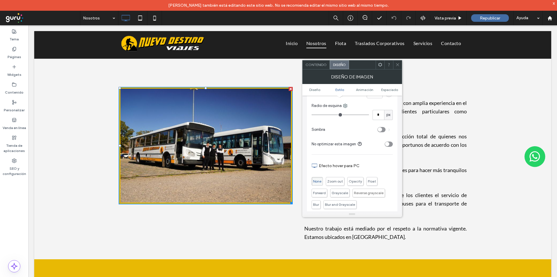
click at [391, 144] on div "toggle" at bounding box center [389, 143] width 8 height 5
click at [387, 145] on div "toggle" at bounding box center [389, 143] width 8 height 5
click at [398, 61] on span at bounding box center [397, 64] width 4 height 9
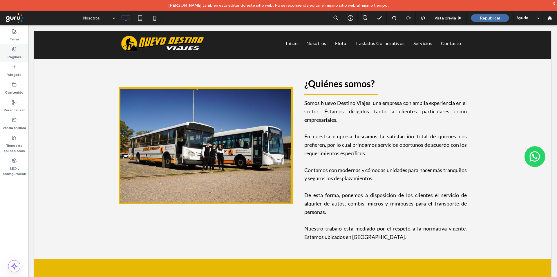
click at [8, 50] on div "Páginas" at bounding box center [14, 53] width 28 height 18
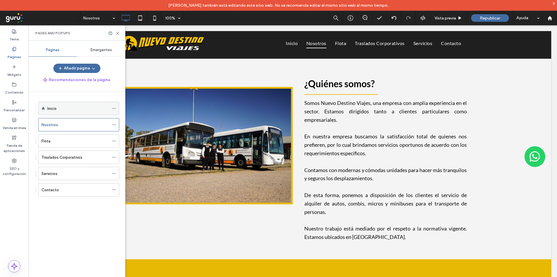
click at [114, 106] on icon at bounding box center [114, 108] width 4 height 4
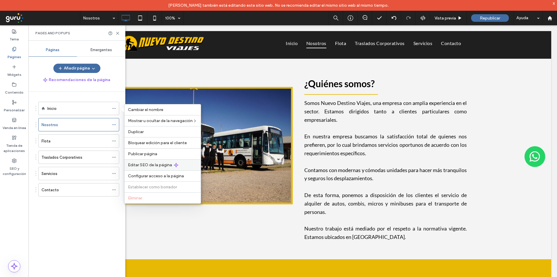
click at [146, 160] on div "Editar SEO de la página" at bounding box center [162, 164] width 76 height 11
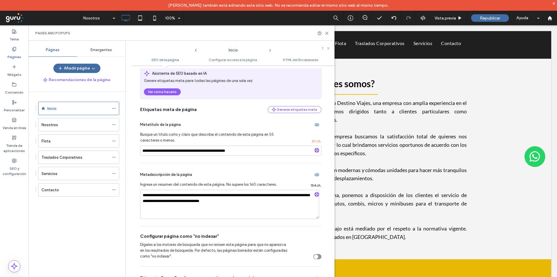
scroll to position [39, 0]
drag, startPoint x: 158, startPoint y: 124, endPoint x: 183, endPoint y: 140, distance: 30.2
click at [183, 140] on div "**********" at bounding box center [230, 138] width 181 height 50
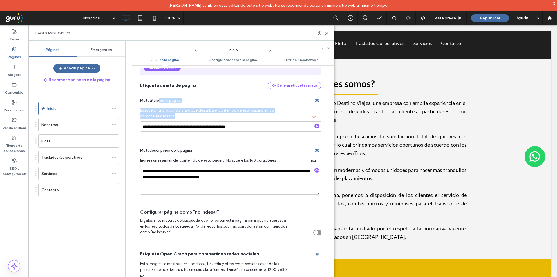
scroll to position [68, 0]
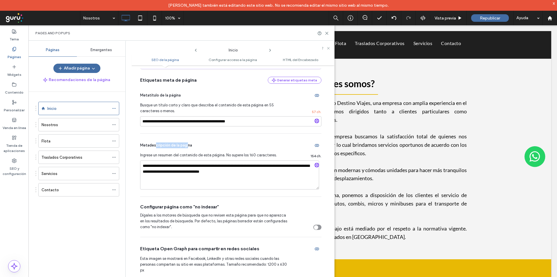
drag, startPoint x: 156, startPoint y: 148, endPoint x: 187, endPoint y: 146, distance: 32.0
click at [187, 145] on span "Metadescripción de la página" at bounding box center [166, 145] width 52 height 6
click at [326, 32] on use at bounding box center [327, 33] width 3 height 3
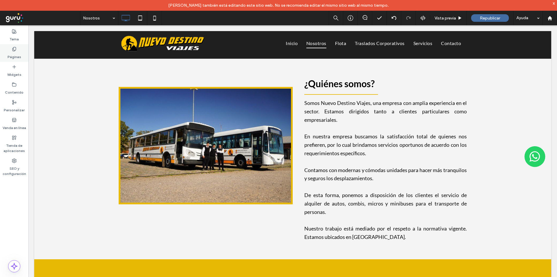
click at [8, 50] on div "Páginas" at bounding box center [14, 53] width 28 height 18
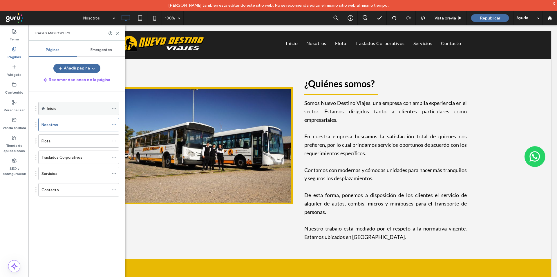
click at [80, 110] on div "Inicio" at bounding box center [78, 108] width 62 height 6
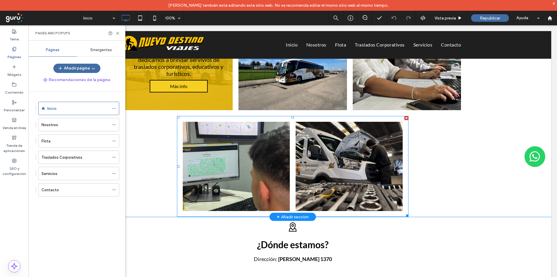
scroll to position [339, 0]
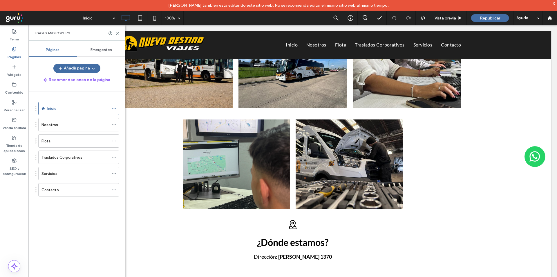
click at [95, 51] on span "Emergentes" at bounding box center [101, 50] width 21 height 5
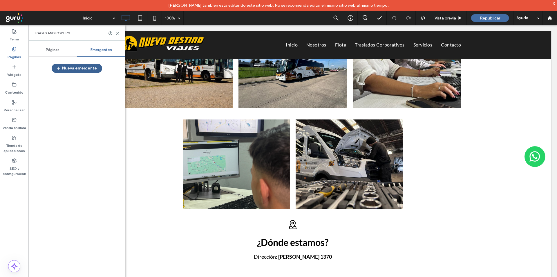
click at [71, 67] on button "Nueva emergente" at bounding box center [77, 68] width 50 height 9
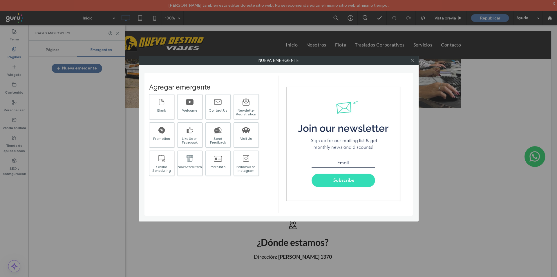
click at [411, 60] on icon at bounding box center [412, 60] width 4 height 4
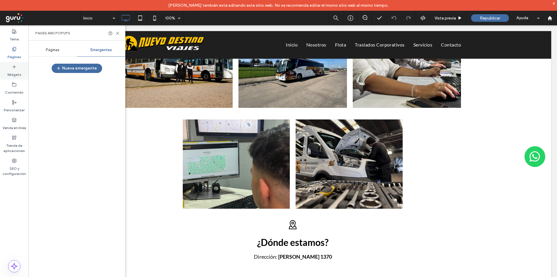
click at [7, 73] on div "Widgets" at bounding box center [14, 71] width 28 height 18
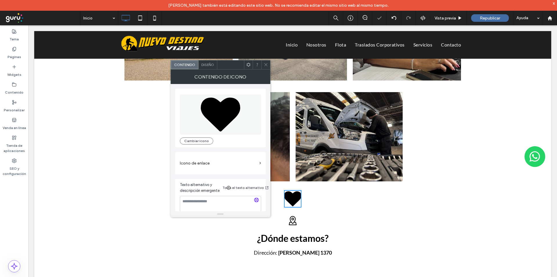
scroll to position [377, 0]
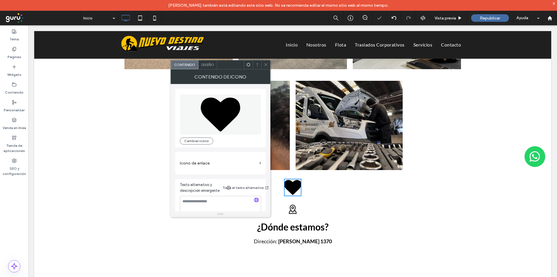
click at [266, 64] on icon at bounding box center [266, 64] width 4 height 4
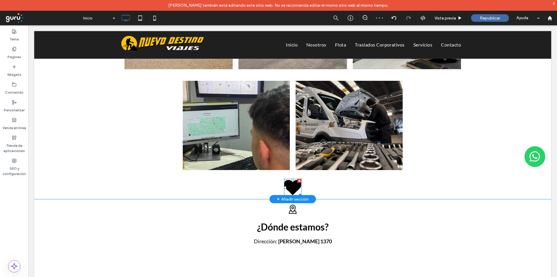
click at [298, 181] on div at bounding box center [299, 180] width 4 height 4
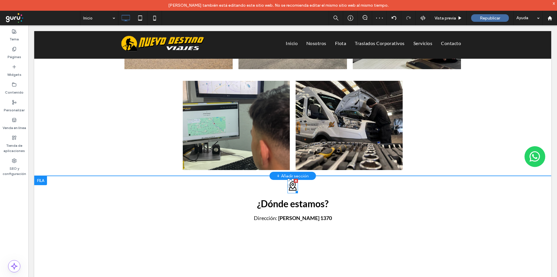
click at [290, 190] on icon at bounding box center [293, 185] width 8 height 9
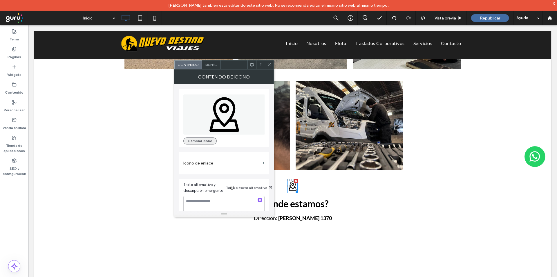
click at [207, 141] on button "Cambiar icono" at bounding box center [199, 140] width 33 height 7
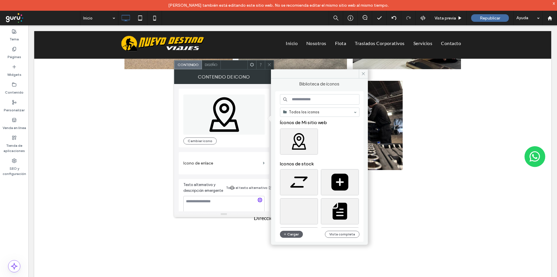
click at [336, 160] on div "Iconos de stock" at bounding box center [322, 163] width 84 height 12
click at [318, 100] on input at bounding box center [320, 99] width 80 height 10
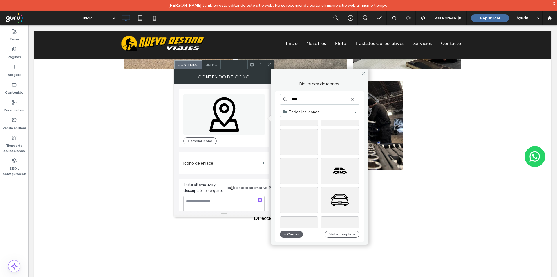
scroll to position [435, 0]
type input "****"
click at [364, 71] on icon at bounding box center [363, 73] width 4 height 4
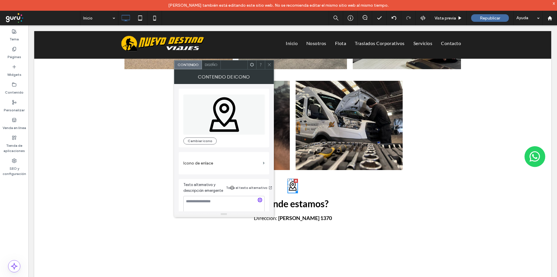
click at [213, 66] on span "Diseño" at bounding box center [211, 64] width 13 height 4
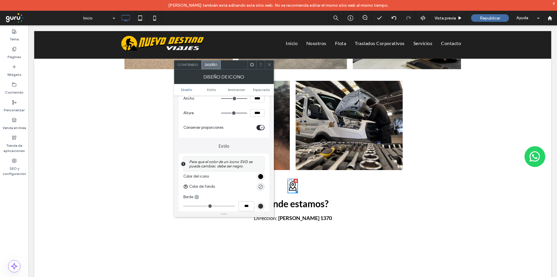
scroll to position [87, 0]
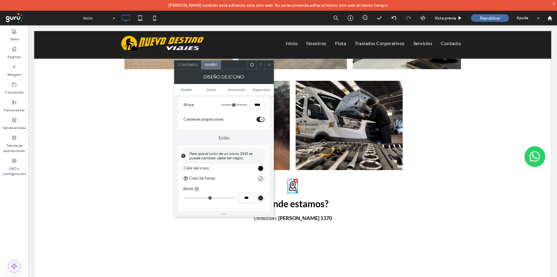
click at [262, 170] on div "rgb(0, 0, 0)" at bounding box center [260, 168] width 5 height 5
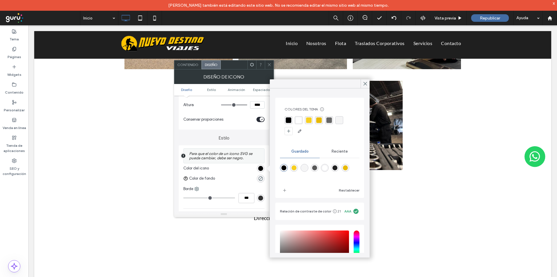
click at [317, 122] on div "rgba(232,185,4,1)" at bounding box center [319, 120] width 6 height 6
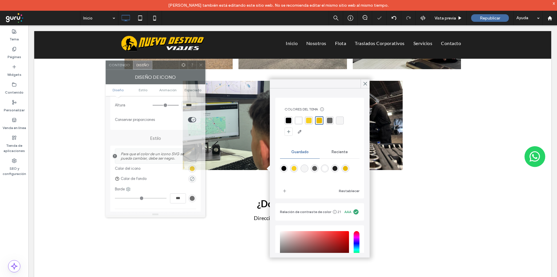
drag, startPoint x: 237, startPoint y: 63, endPoint x: 130, endPoint y: 54, distance: 107.5
click at [152, 61] on div at bounding box center [165, 65] width 27 height 9
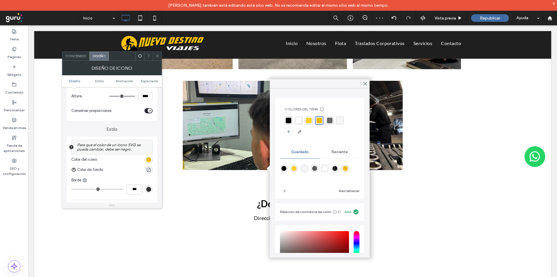
click at [418, 187] on div "¿Dónde estamos? Dirección: Láinez 1370 Click To Paste" at bounding box center [293, 250] width 348 height 149
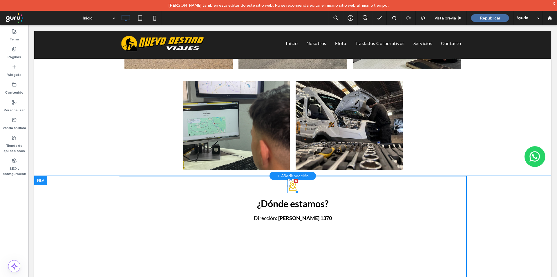
click at [288, 189] on icon at bounding box center [293, 185] width 10 height 15
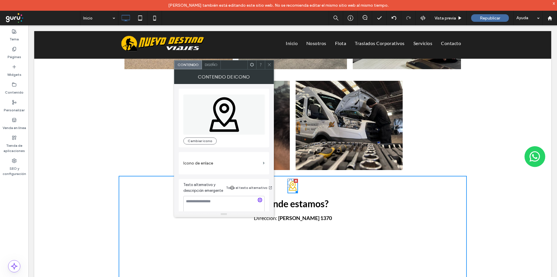
click at [210, 65] on span "Diseño" at bounding box center [211, 64] width 13 height 4
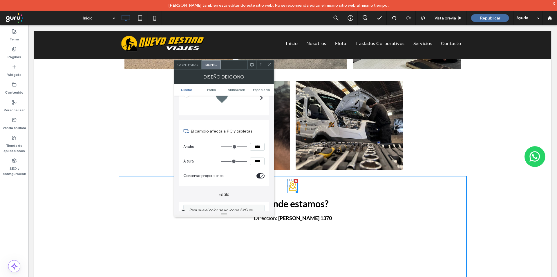
scroll to position [106, 0]
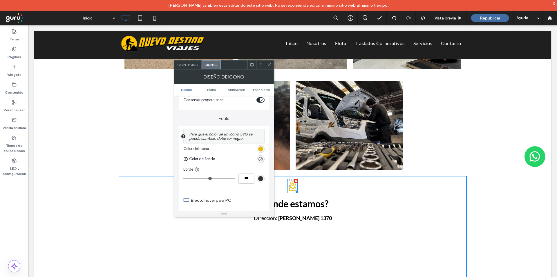
click at [259, 149] on div "rgb(232, 185, 4)" at bounding box center [260, 148] width 5 height 5
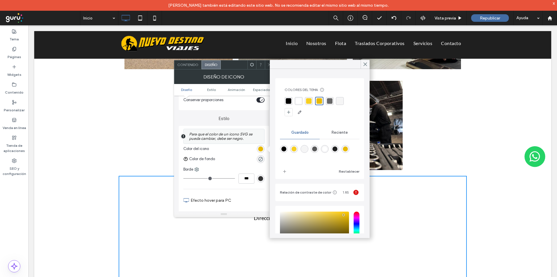
click at [285, 147] on div "rgba(0,0,0,1)" at bounding box center [283, 148] width 5 height 5
type input "*******"
click at [268, 62] on icon at bounding box center [269, 64] width 4 height 4
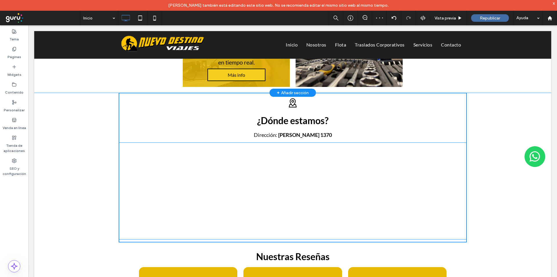
scroll to position [464, 0]
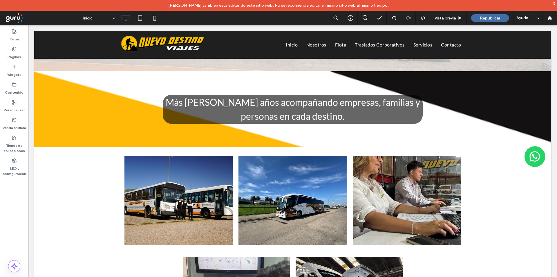
scroll to position [194, 0]
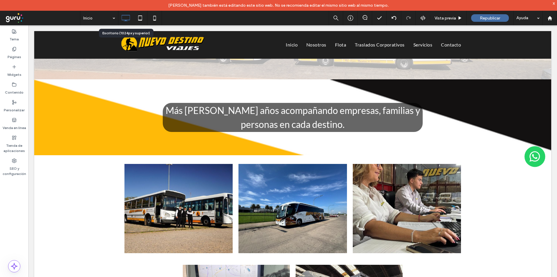
click at [122, 19] on icon at bounding box center [126, 18] width 12 height 12
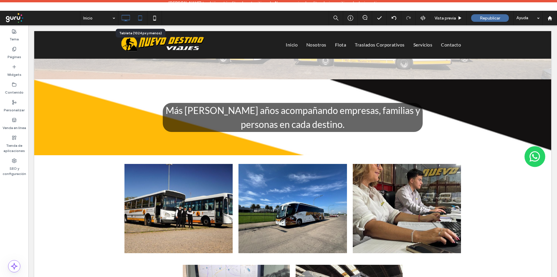
click at [139, 19] on icon at bounding box center [140, 18] width 12 height 12
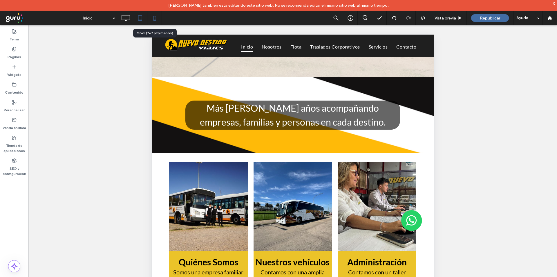
click at [153, 19] on icon at bounding box center [155, 18] width 12 height 12
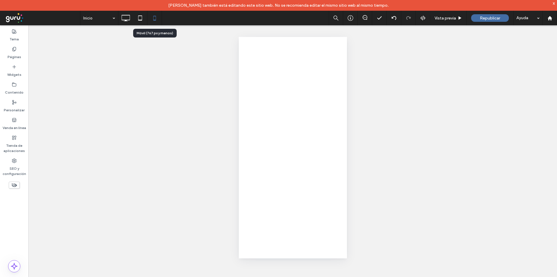
scroll to position [0, 0]
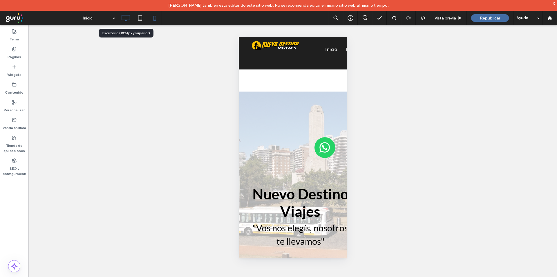
click at [128, 16] on icon at bounding box center [126, 18] width 12 height 12
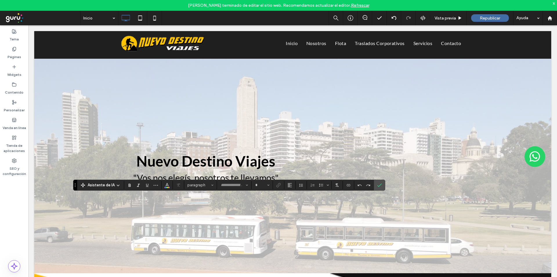
type input "****"
type input "**"
click at [380, 185] on use "Confirmar" at bounding box center [379, 184] width 5 height 3
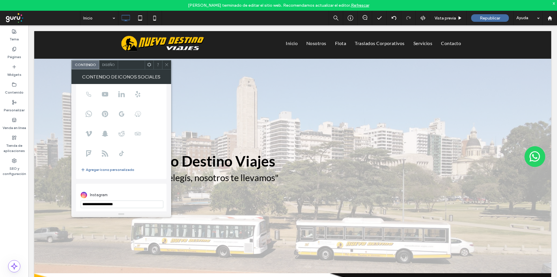
scroll to position [40, 0]
click at [130, 201] on input "**********" at bounding box center [122, 202] width 83 height 8
paste input "url"
click at [130, 201] on input "**********" at bounding box center [122, 202] width 83 height 8
paste input "**********"
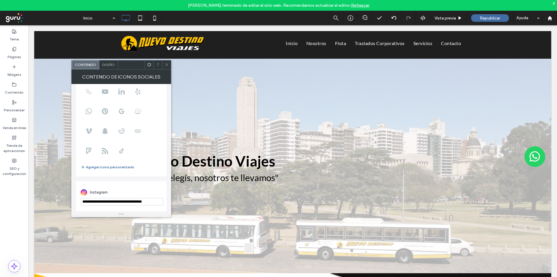
click at [126, 201] on input "**********" at bounding box center [122, 202] width 83 height 8
type input "**********"
click at [166, 66] on icon at bounding box center [167, 64] width 4 height 4
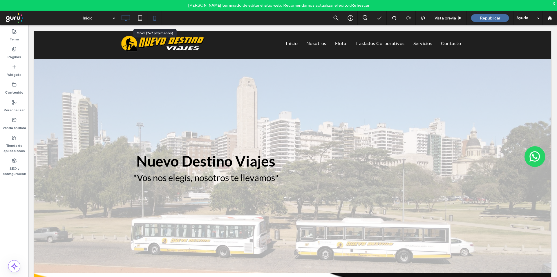
click at [156, 16] on icon at bounding box center [155, 18] width 12 height 12
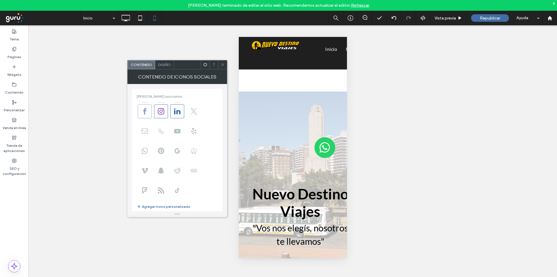
click at [146, 110] on use at bounding box center [144, 111] width 3 height 6
click at [174, 109] on span at bounding box center [177, 111] width 14 height 14
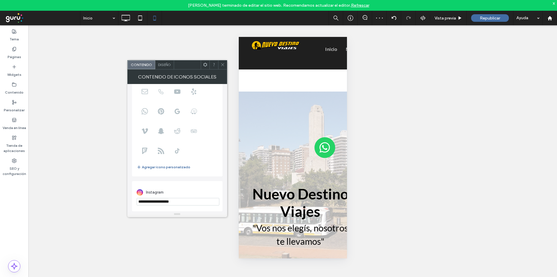
click at [166, 200] on input "**********" at bounding box center [178, 202] width 83 height 8
paste input "**********"
type input "**********"
click at [221, 65] on icon at bounding box center [223, 64] width 4 height 4
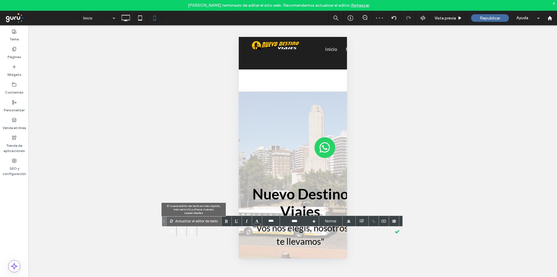
click at [198, 218] on p "Actualizar el editor de texto" at bounding box center [196, 221] width 43 height 10
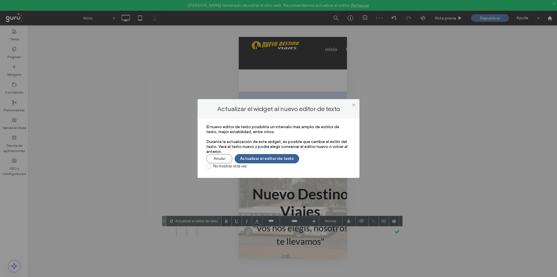
click at [264, 157] on button "Actualizar el editor de texto" at bounding box center [267, 158] width 64 height 9
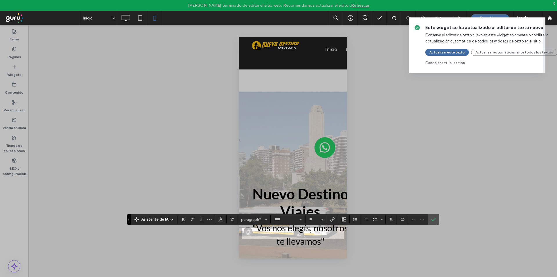
click at [264, 234] on div "Este widget se ha actualizado al editor de texto nuevo Conserve el editor de te…" at bounding box center [278, 138] width 557 height 277
click at [435, 219] on div "Este widget se ha actualizado al editor de texto nuevo Conserve el editor de te…" at bounding box center [278, 138] width 557 height 277
click at [285, 187] on div "Este widget se ha actualizado al editor de texto nuevo Conserve el editor de te…" at bounding box center [278, 138] width 557 height 277
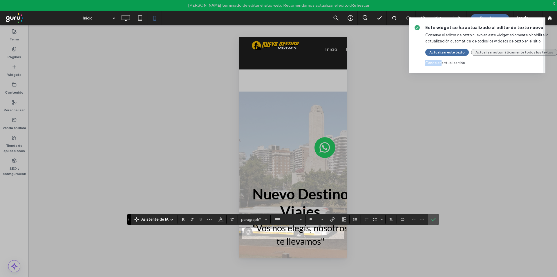
click at [484, 50] on button "Actualizar automáticamente todos los textos" at bounding box center [514, 52] width 86 height 7
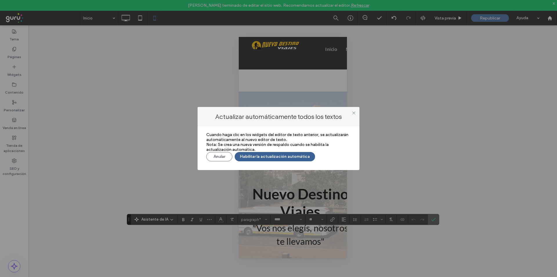
click at [266, 153] on button "Habilitar la actualización automática" at bounding box center [275, 156] width 80 height 9
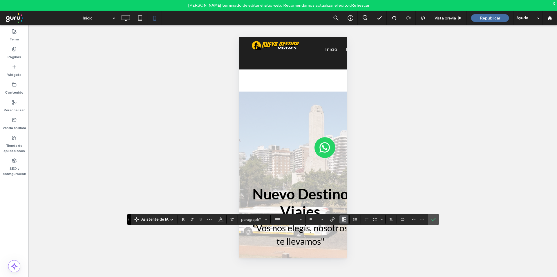
click at [345, 220] on icon "Alineación" at bounding box center [344, 219] width 5 height 5
click at [349, 191] on use "ui.textEditor.alignment.center" at bounding box center [348, 193] width 4 height 4
click at [437, 219] on label "Confirmar" at bounding box center [433, 219] width 9 height 10
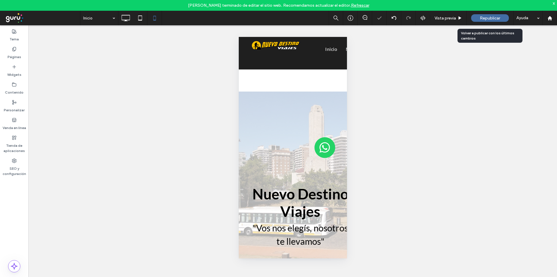
click at [495, 19] on span "Republicar" at bounding box center [490, 18] width 20 height 5
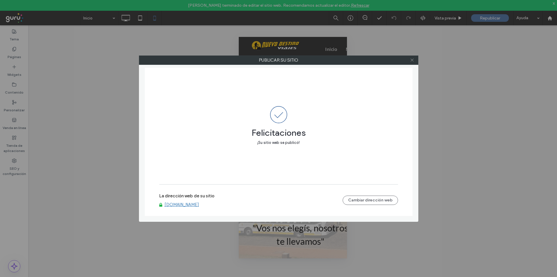
click at [411, 59] on icon at bounding box center [412, 60] width 4 height 4
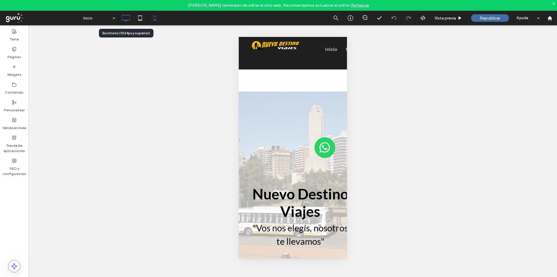
click at [129, 17] on icon at bounding box center [126, 18] width 12 height 12
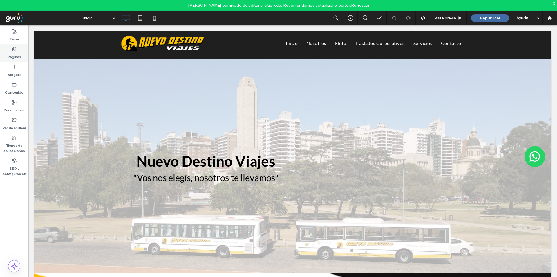
click at [17, 50] on div "Páginas" at bounding box center [14, 53] width 28 height 18
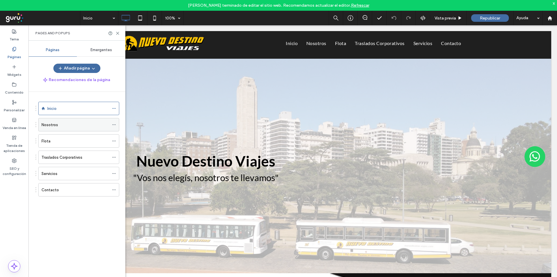
click at [63, 126] on div "Nosotros" at bounding box center [75, 125] width 68 height 6
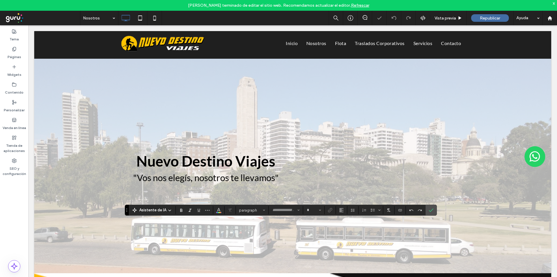
type input "****"
type input "**"
click at [433, 210] on icon "Confirmar" at bounding box center [431, 209] width 5 height 5
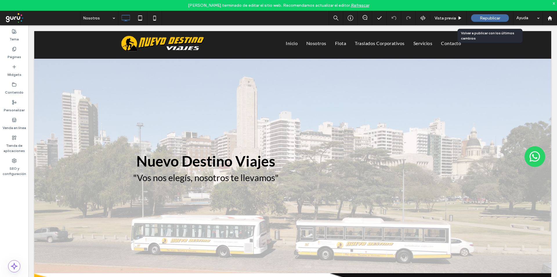
click at [481, 18] on span "Republicar" at bounding box center [490, 18] width 20 height 5
